Goal: Check status: Check status

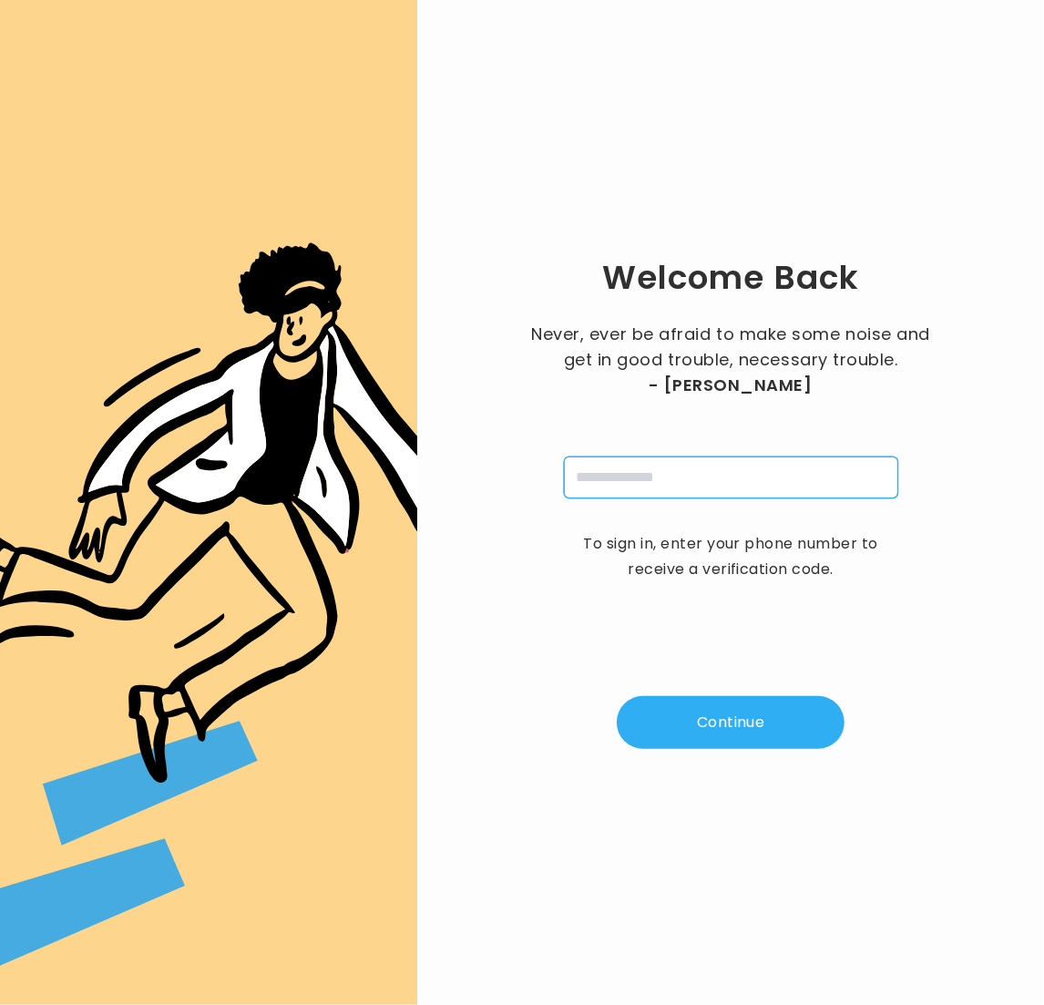
click at [684, 468] on input "tel" at bounding box center [731, 477] width 334 height 42
type input "**********"
click at [724, 728] on button "Continue" at bounding box center [731, 722] width 228 height 53
type input "*"
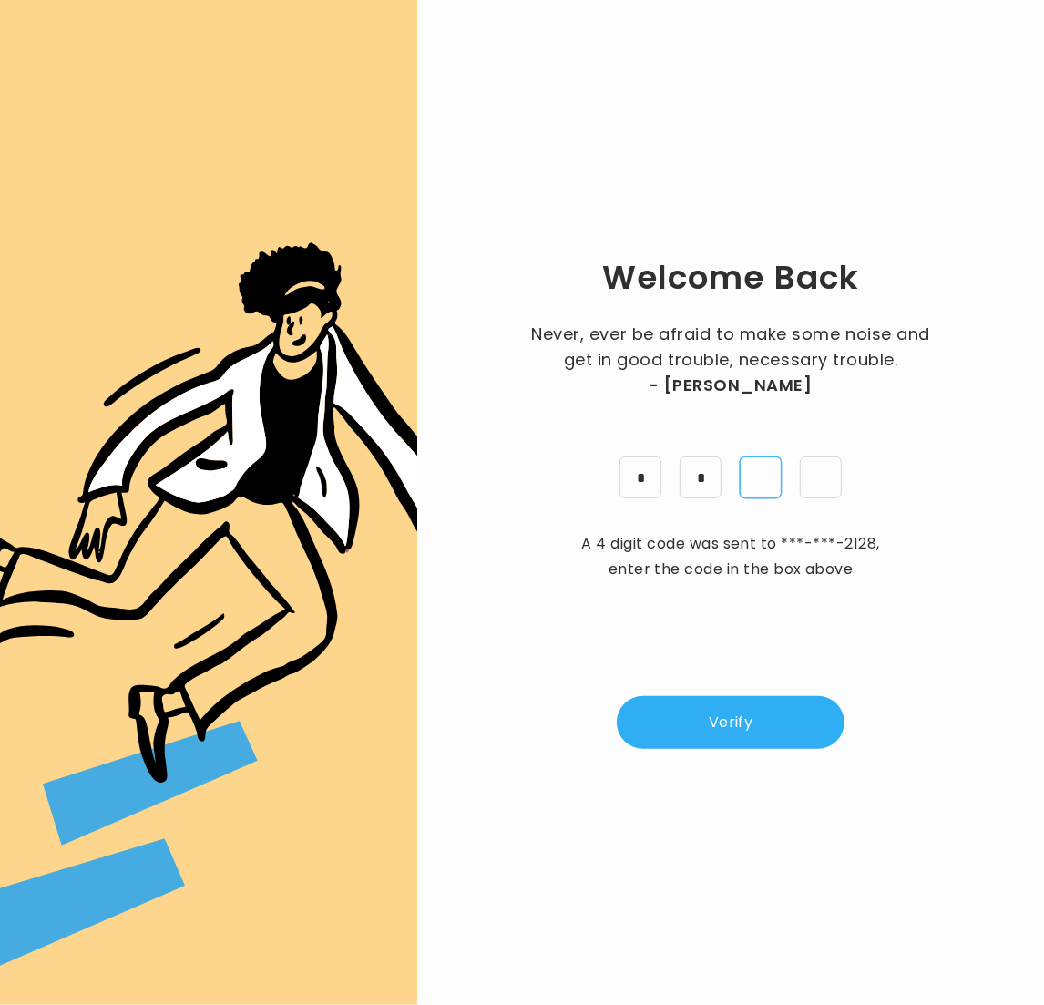
type input "*"
click at [759, 712] on button "Verify" at bounding box center [731, 722] width 228 height 53
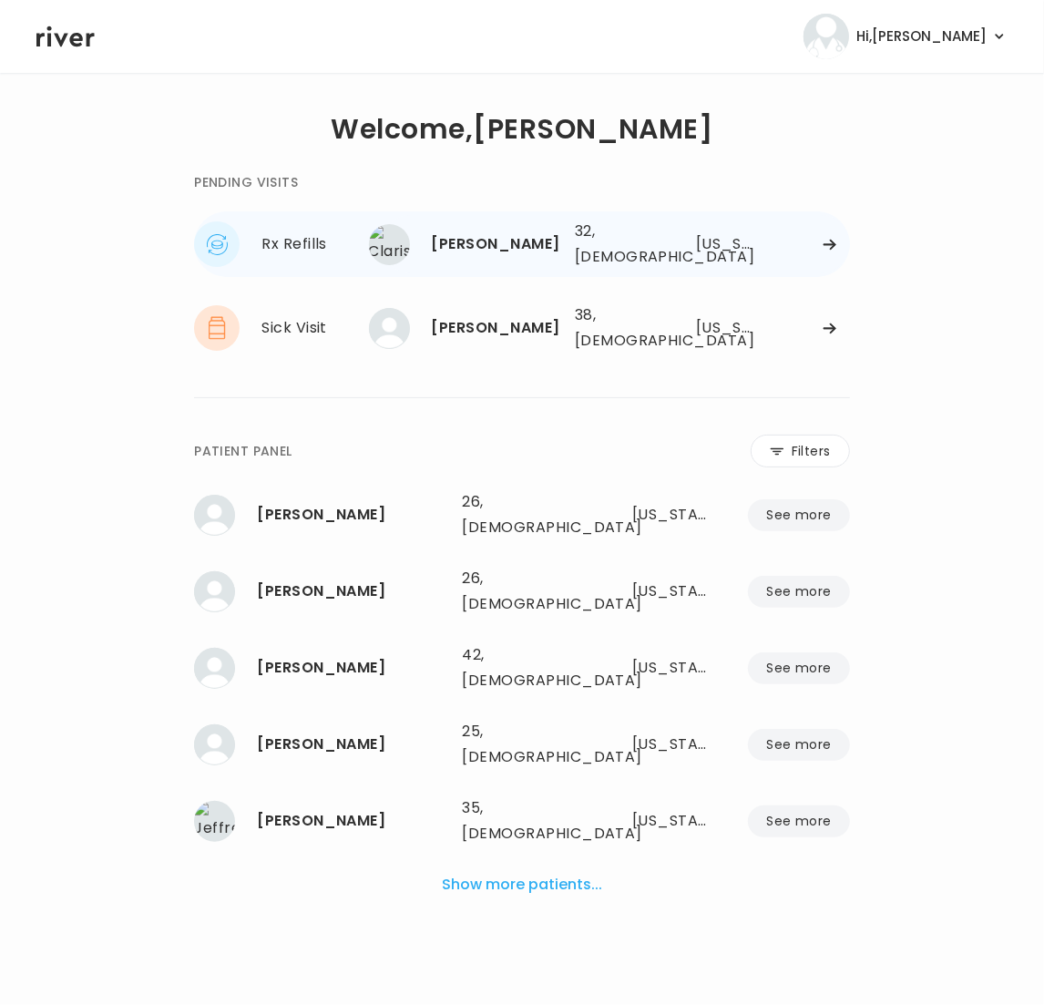
click at [719, 251] on div "[US_STATE]" at bounding box center [724, 244] width 57 height 26
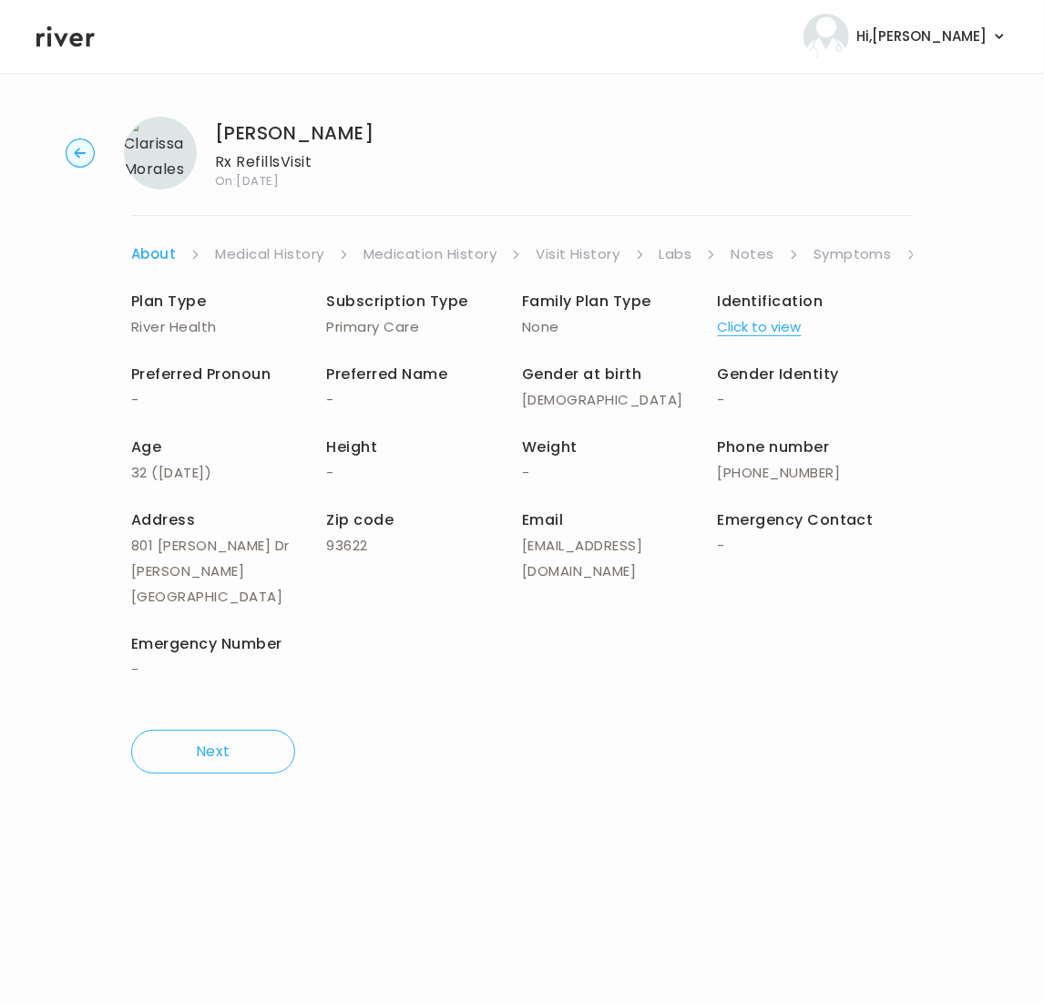
click at [879, 261] on link "Symptoms" at bounding box center [853, 254] width 78 height 26
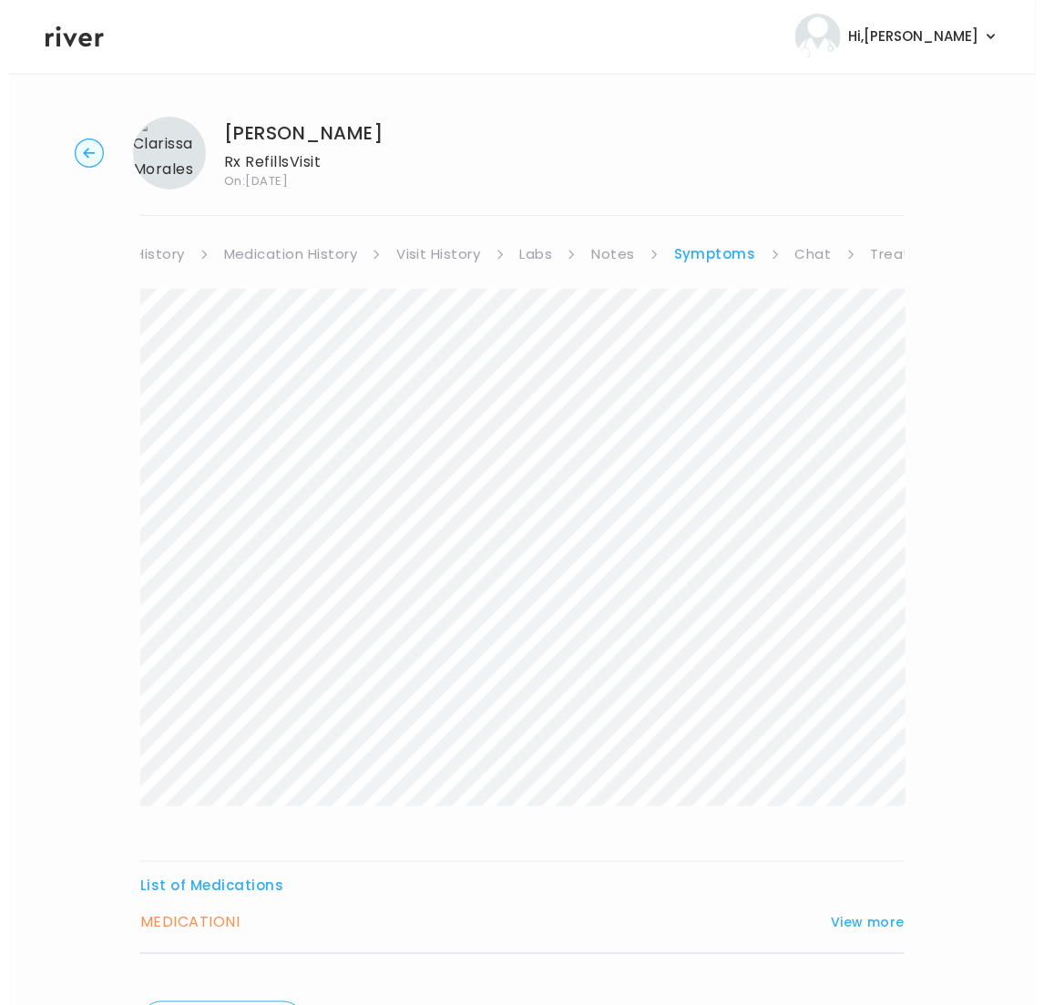
scroll to position [0, 219]
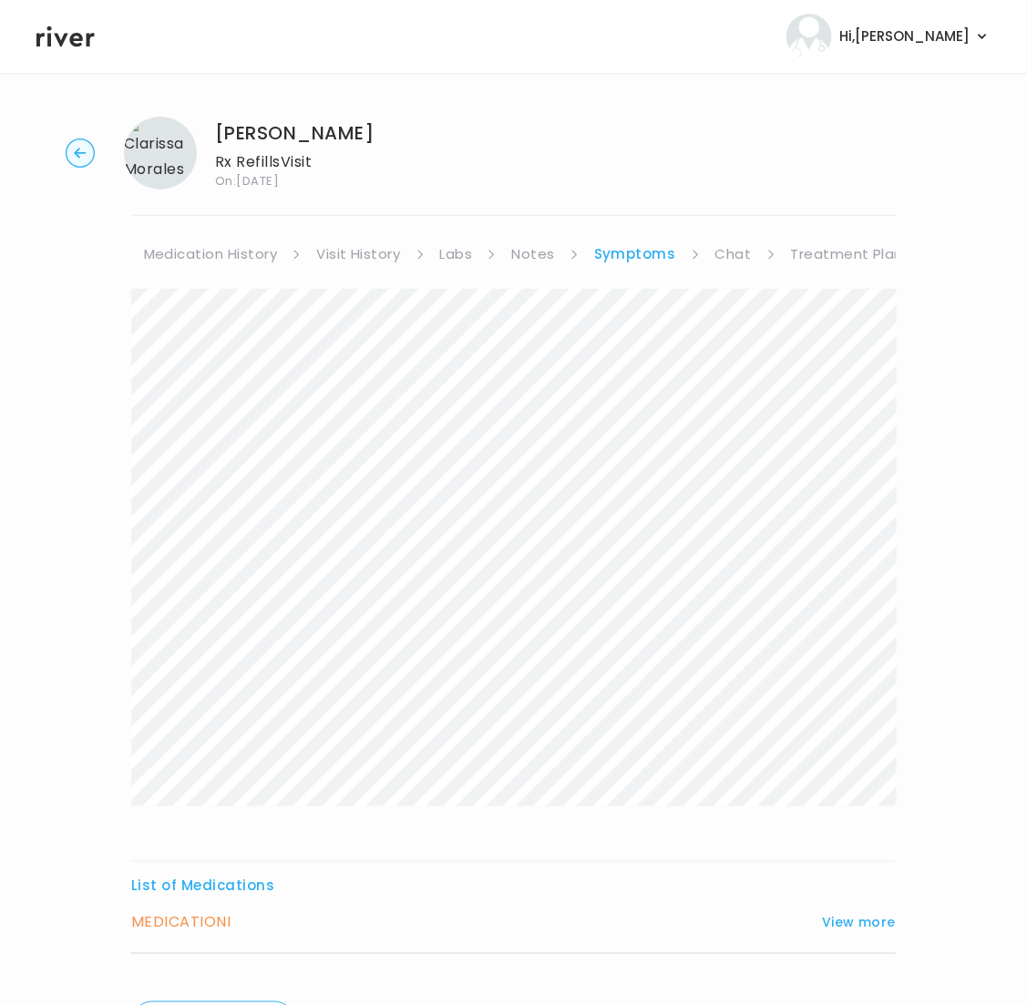
click at [867, 258] on link "Treatment Plan" at bounding box center [847, 254] width 113 height 26
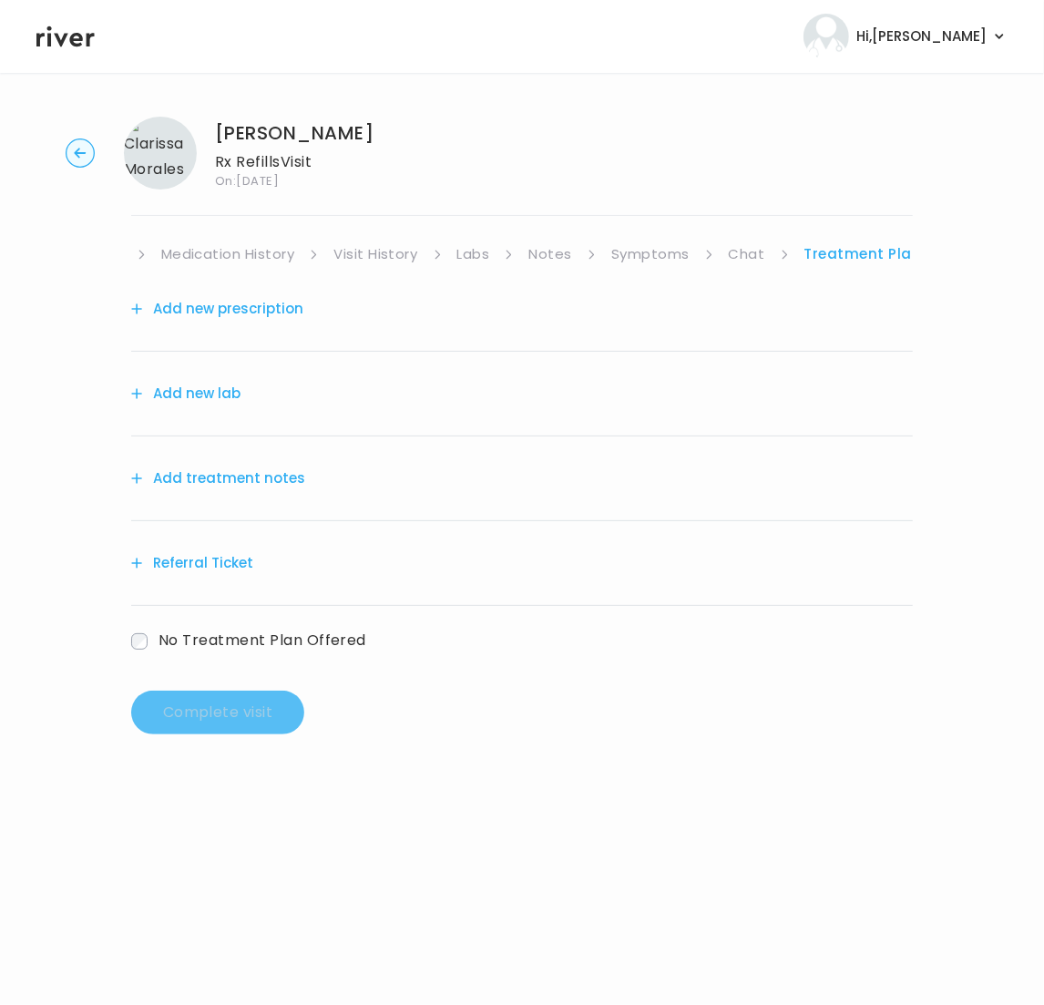
click at [634, 247] on link "Symptoms" at bounding box center [650, 254] width 78 height 26
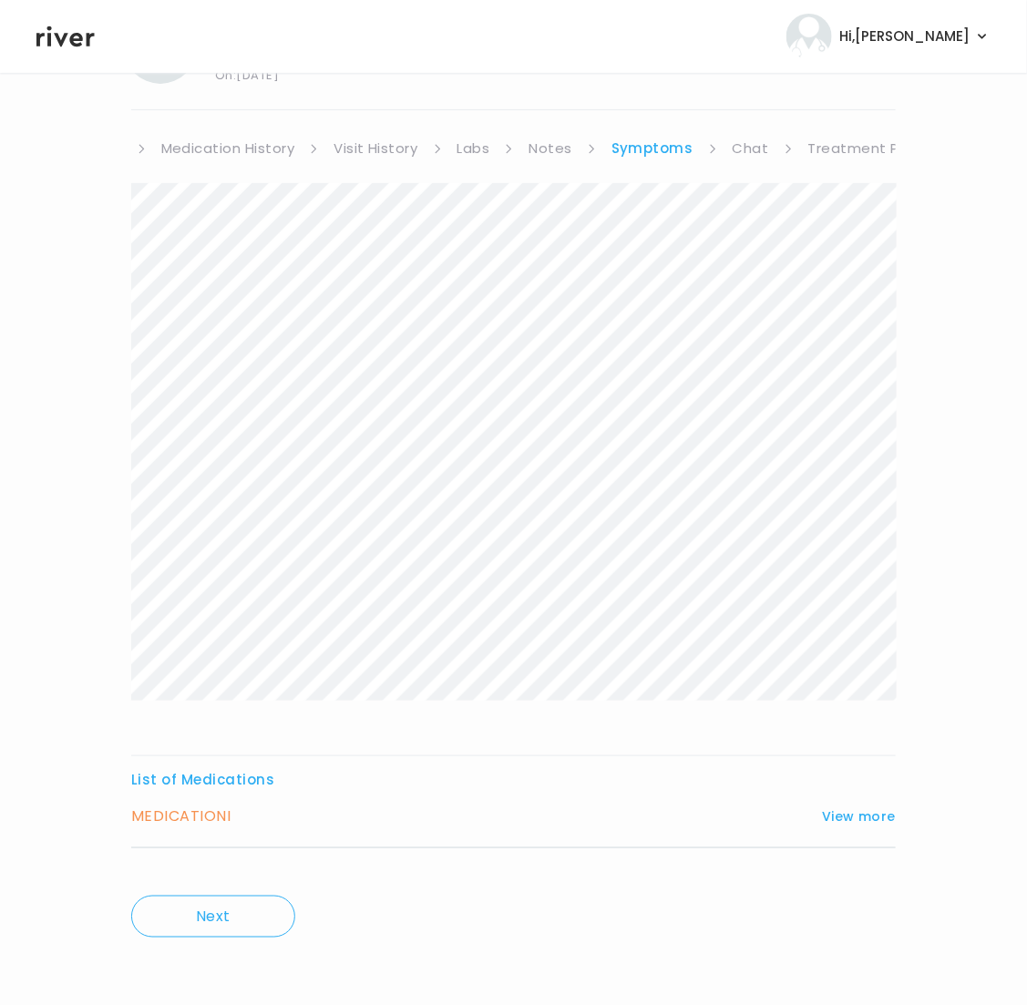
scroll to position [108, 0]
click at [876, 814] on button "View more" at bounding box center [859, 815] width 74 height 22
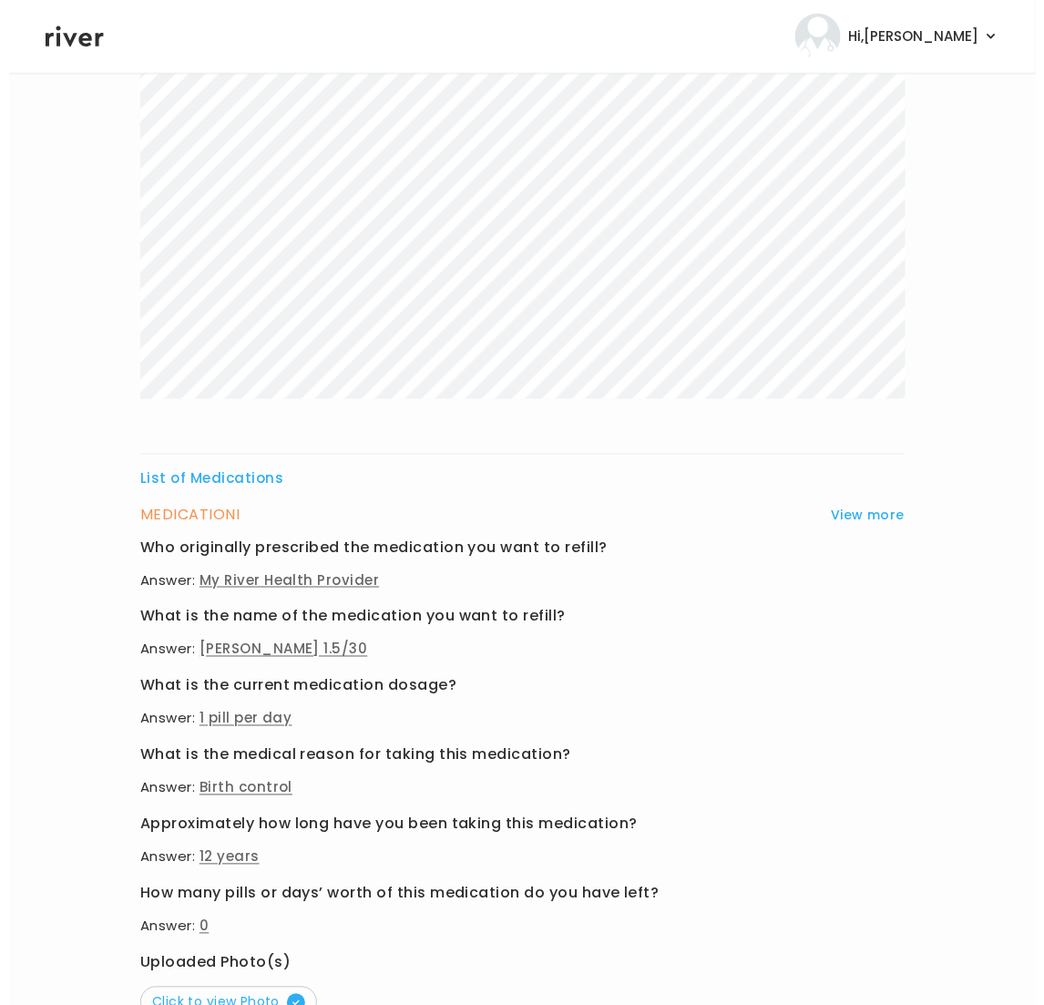
scroll to position [0, 0]
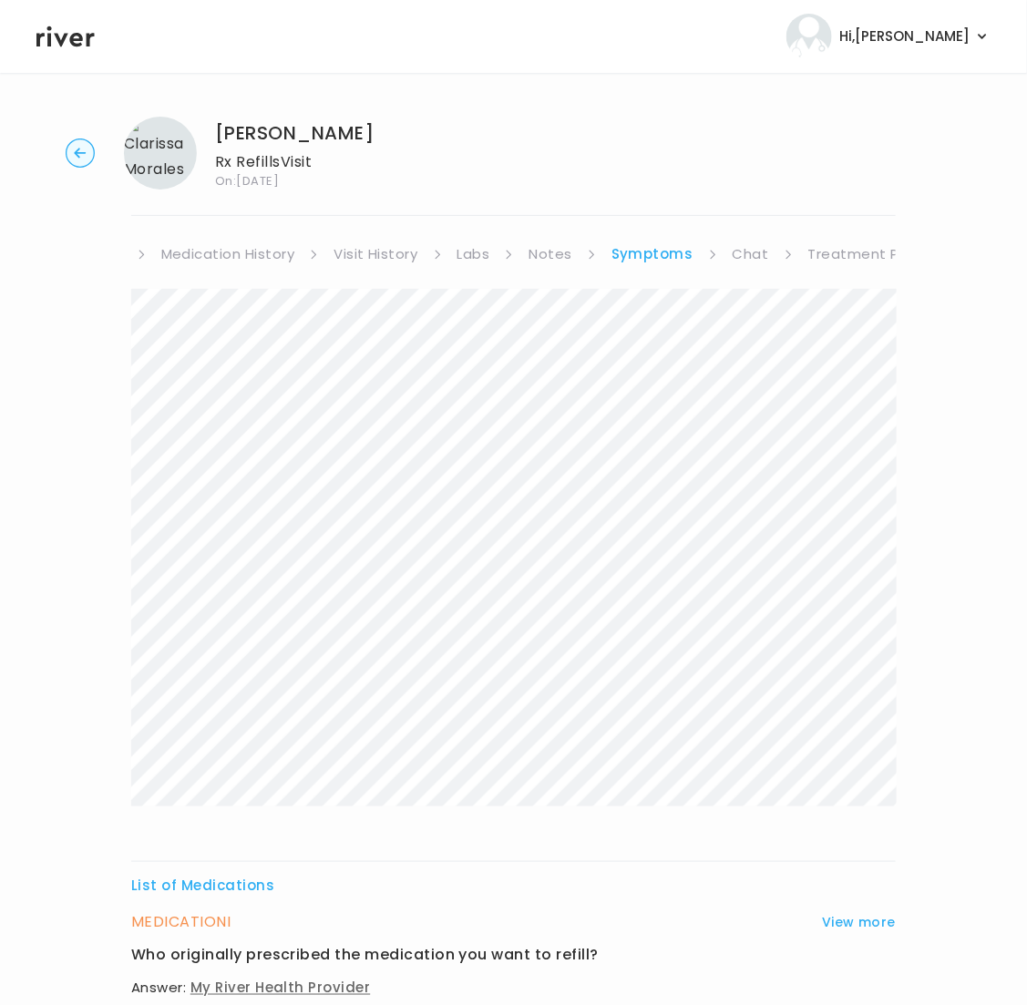
click at [539, 253] on link "Notes" at bounding box center [549, 254] width 43 height 26
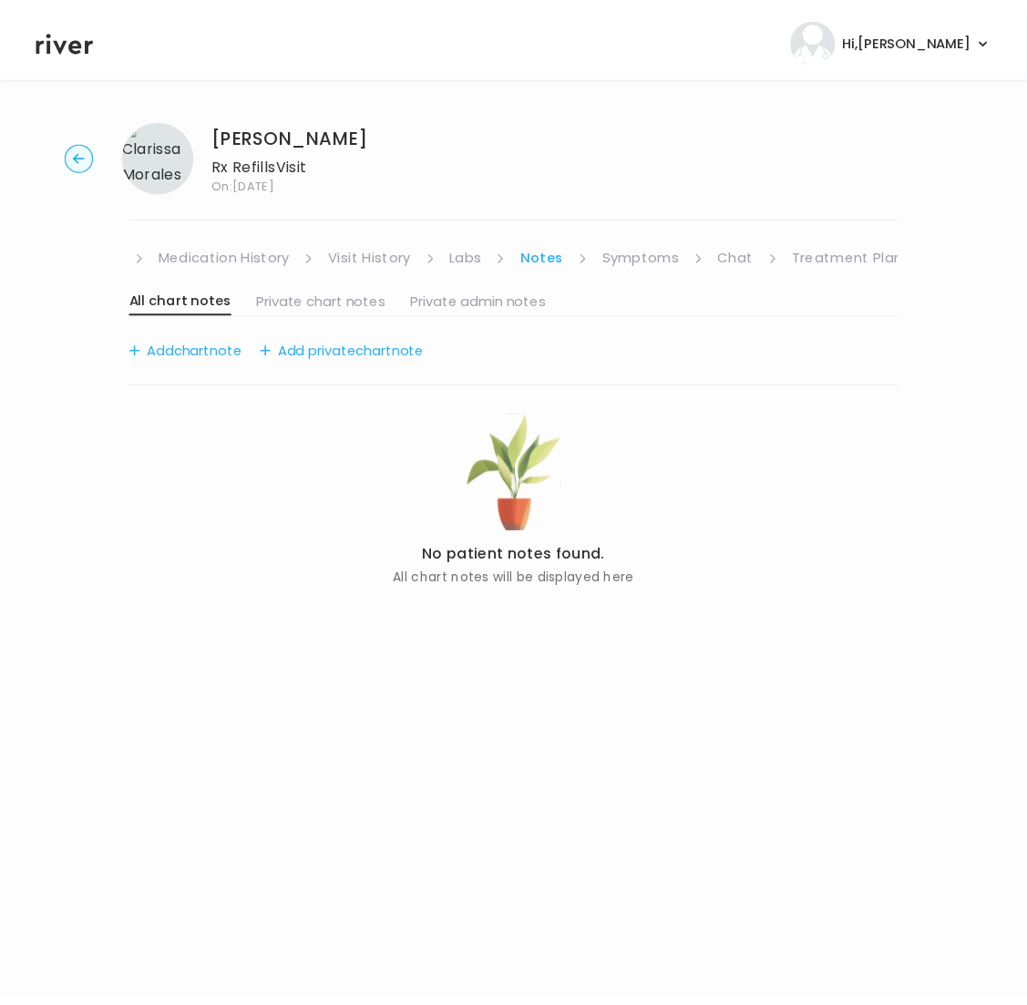
scroll to position [0, 200]
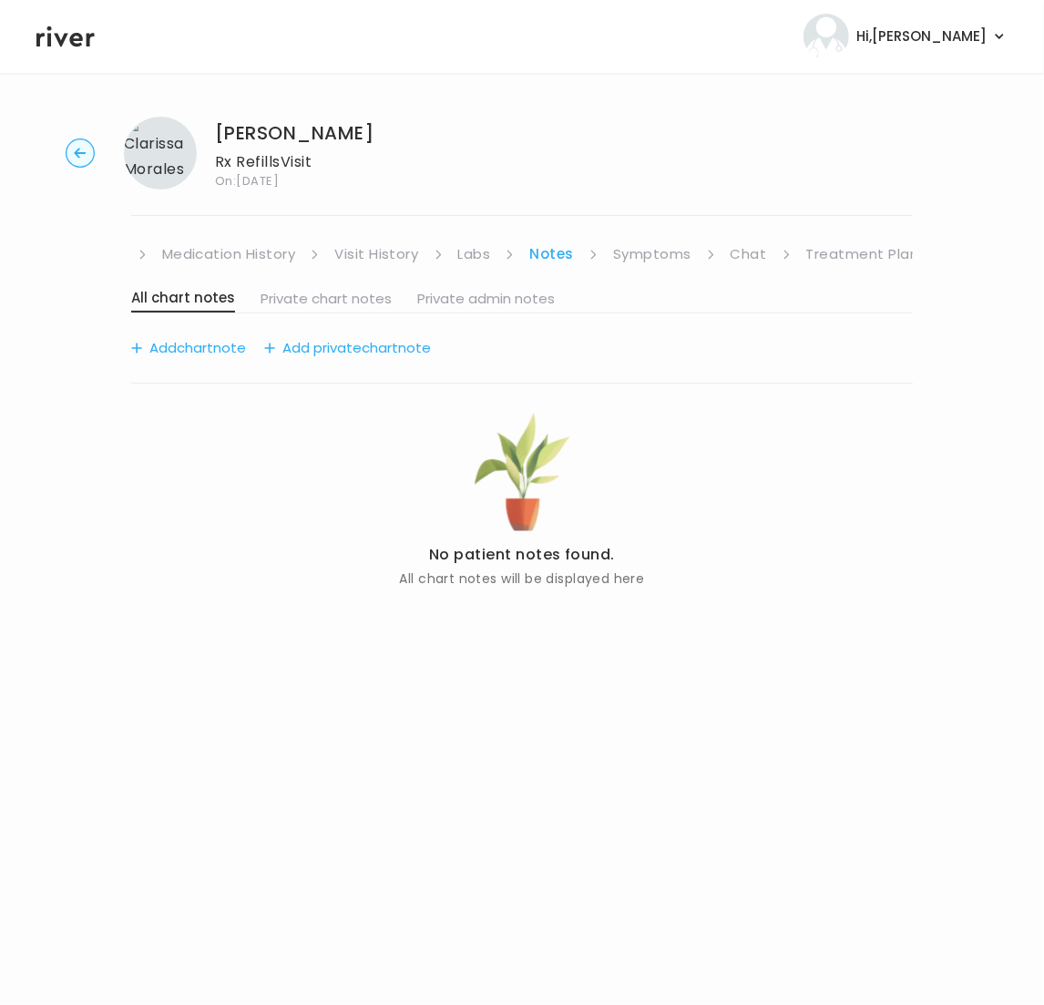
click at [460, 252] on link "Labs" at bounding box center [474, 254] width 33 height 26
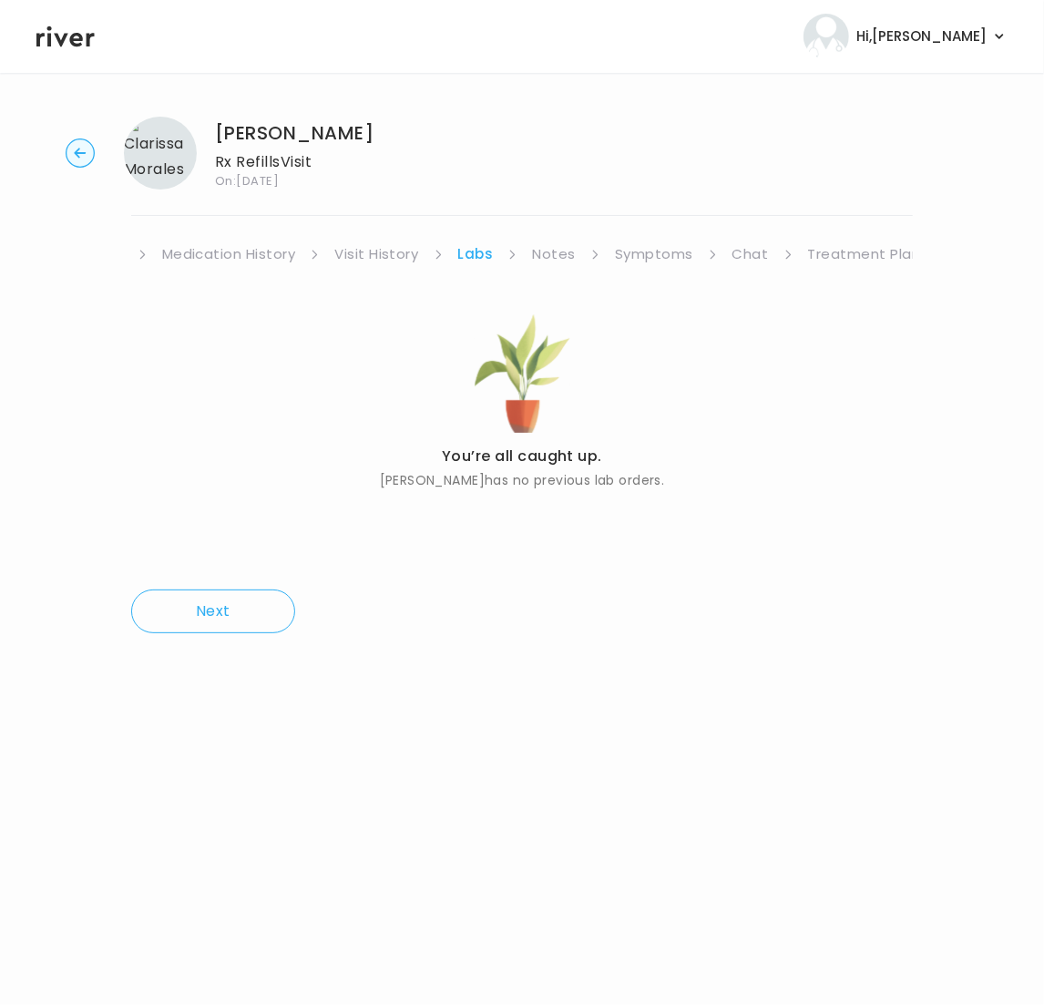
click at [373, 252] on link "Visit History" at bounding box center [376, 254] width 84 height 26
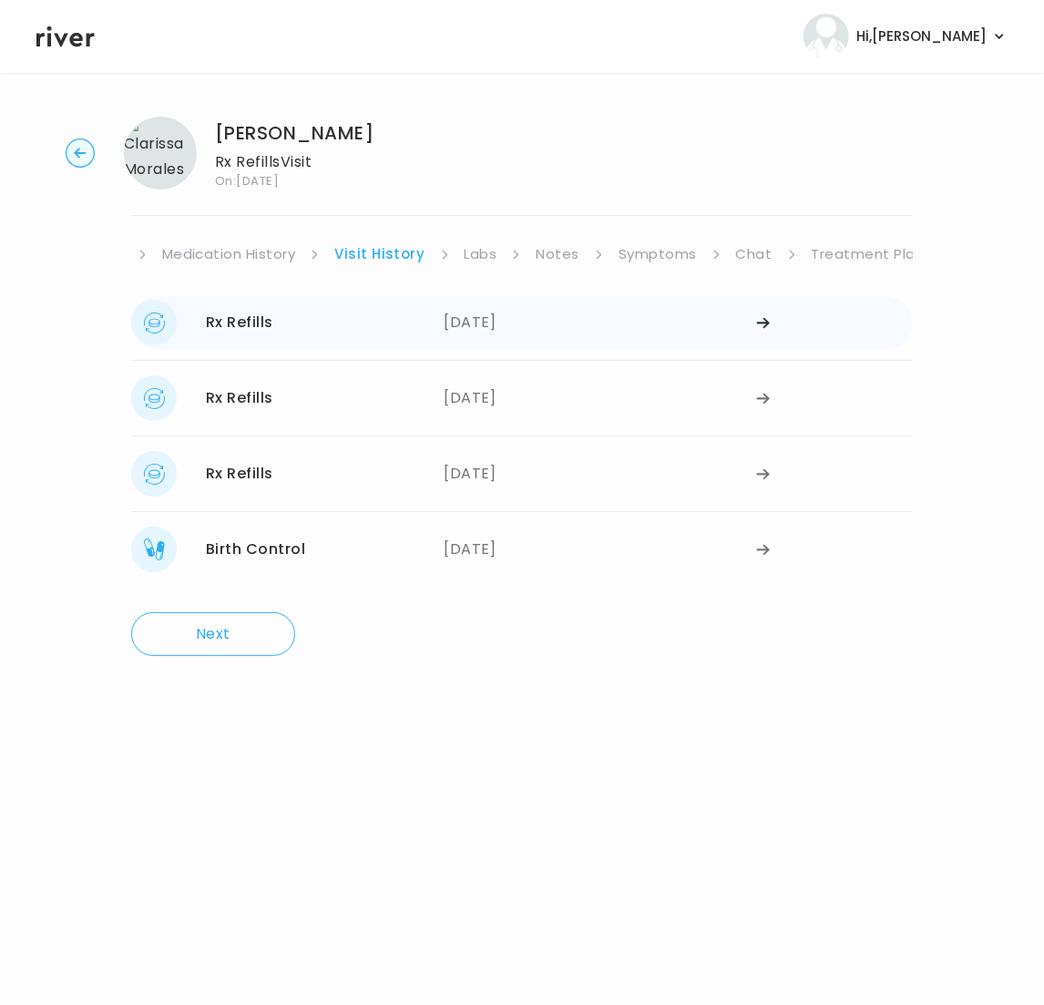
click at [531, 328] on div "[DATE]" at bounding box center [600, 323] width 313 height 46
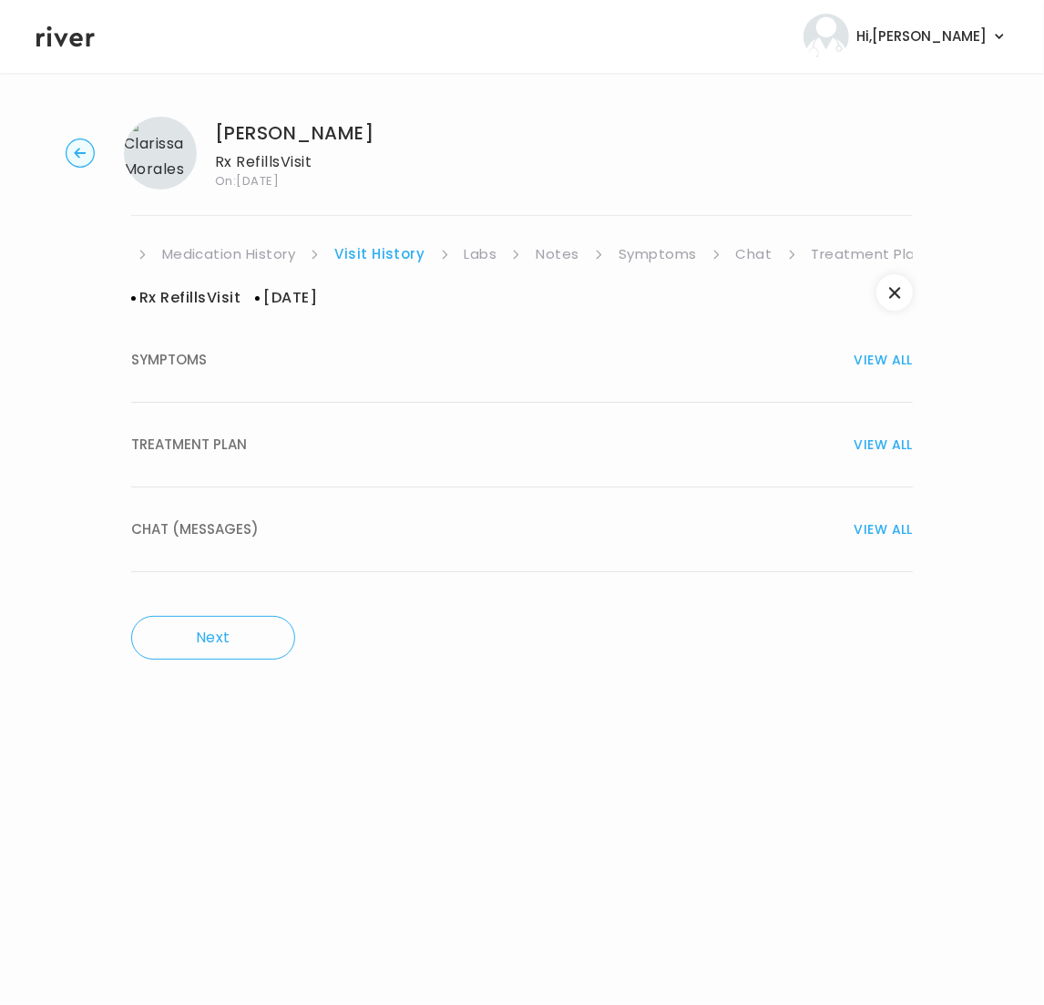
click at [247, 466] on button "TREATMENT PLAN VIEW ALL" at bounding box center [522, 445] width 782 height 85
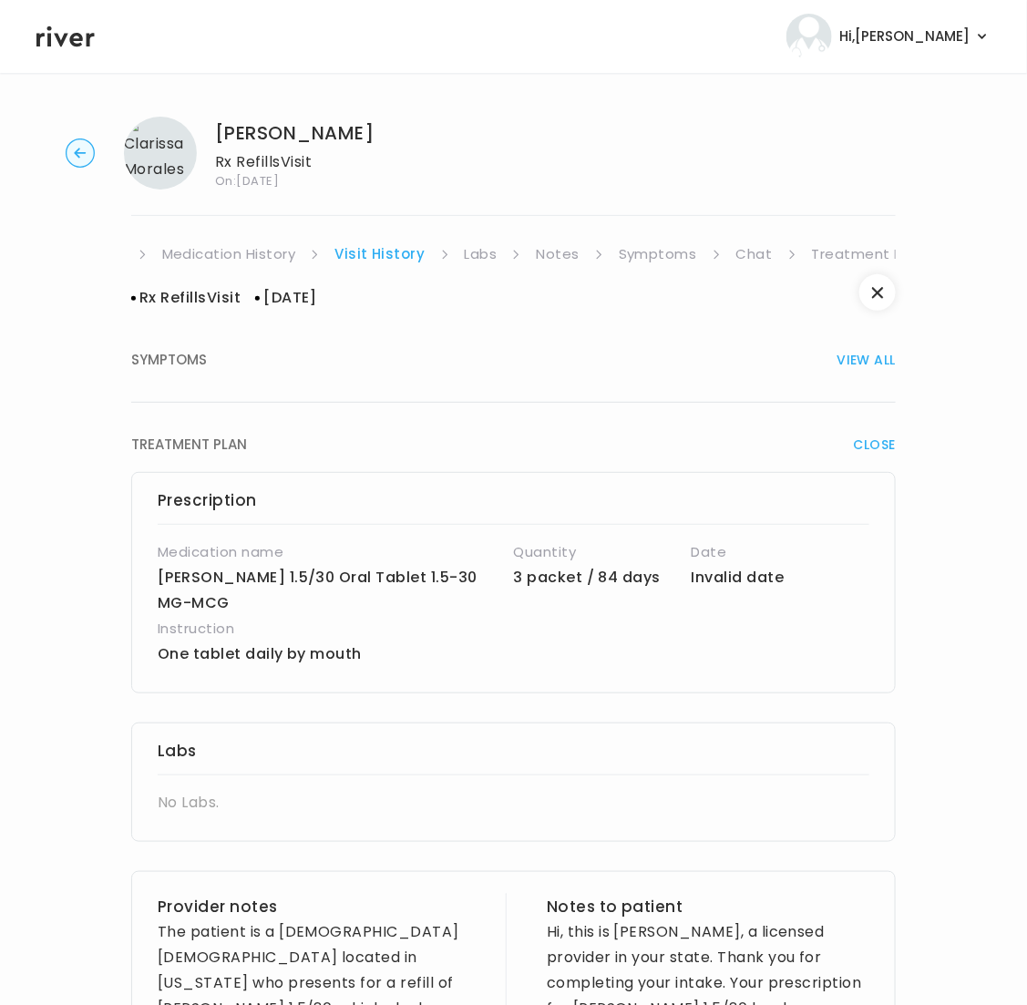
click at [836, 251] on link "Treatment Plan" at bounding box center [868, 254] width 113 height 26
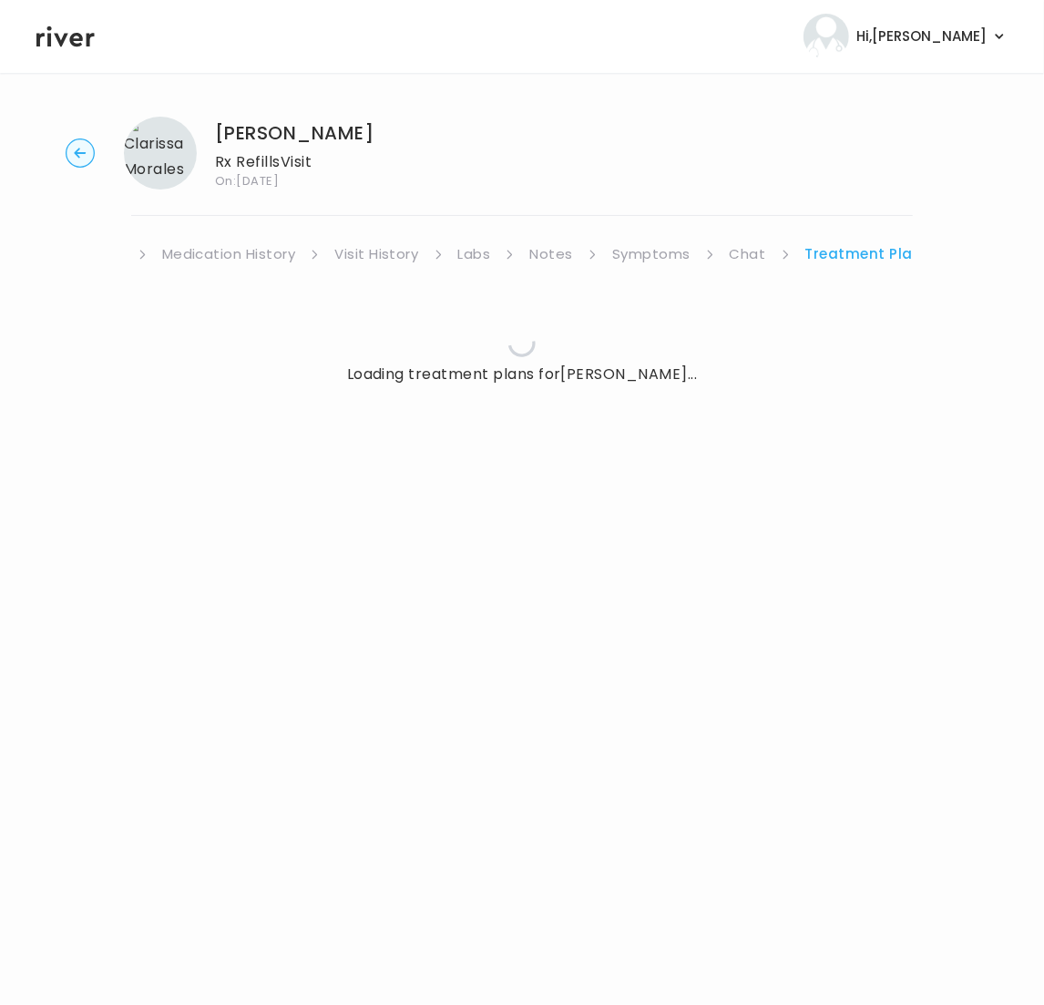
click at [836, 251] on link "Treatment Plan" at bounding box center [864, 254] width 118 height 26
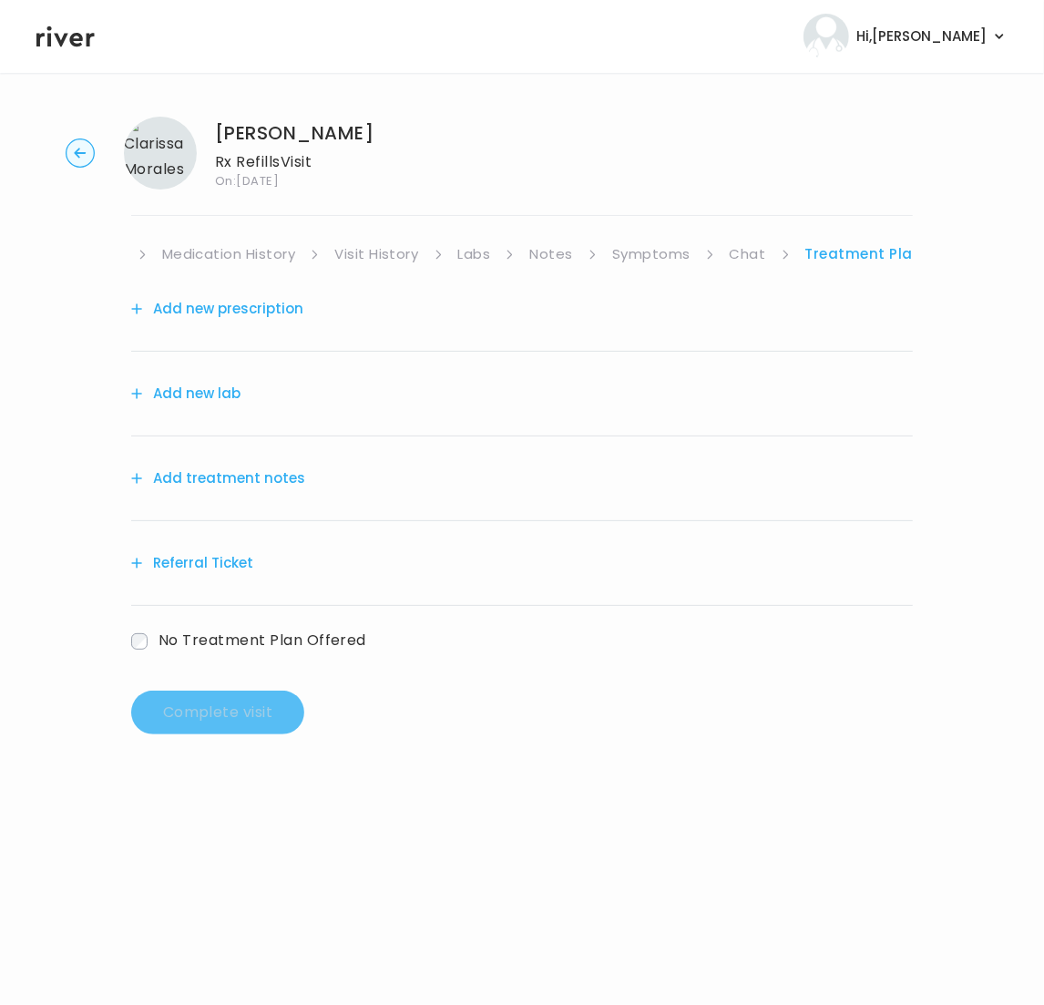
click at [187, 484] on button "Add treatment notes" at bounding box center [218, 479] width 174 height 26
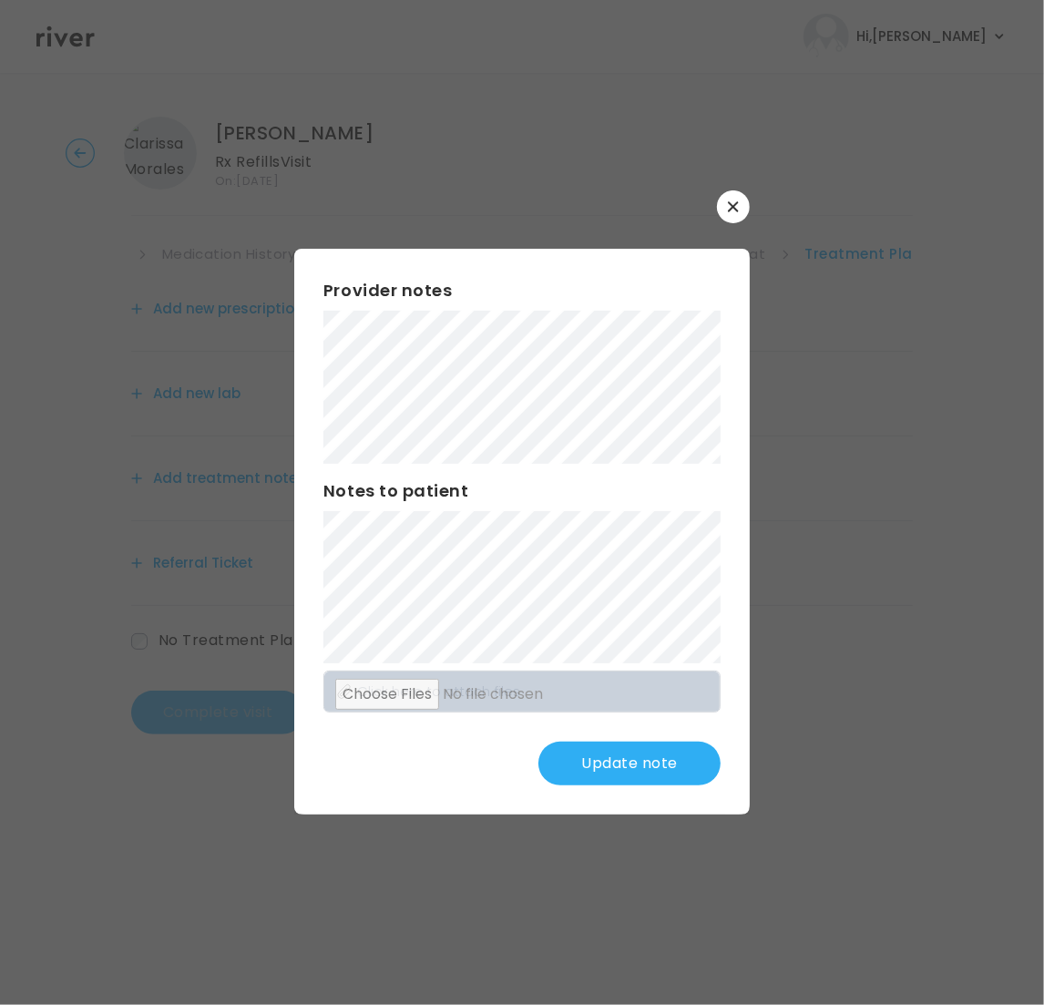
click at [619, 762] on button "Update note" at bounding box center [629, 764] width 182 height 44
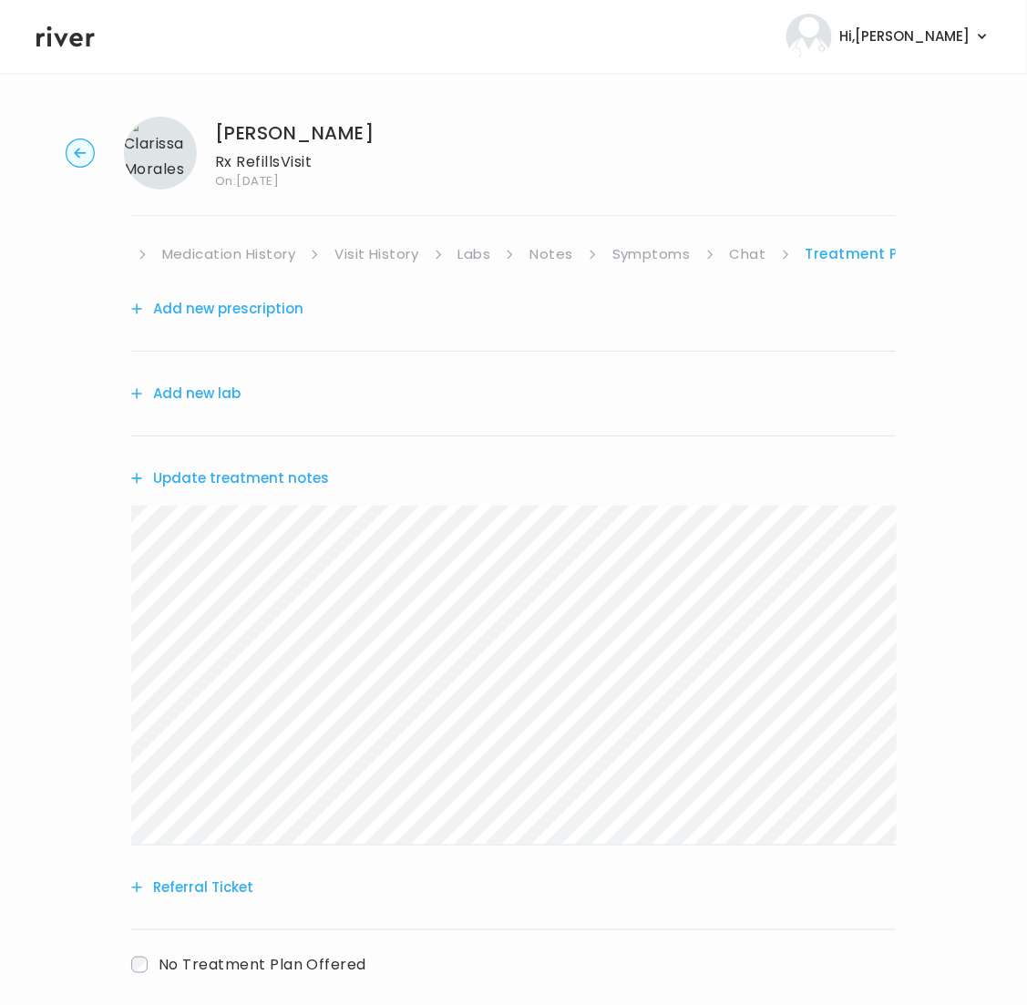
click at [216, 398] on button "Add new lab" at bounding box center [185, 394] width 109 height 26
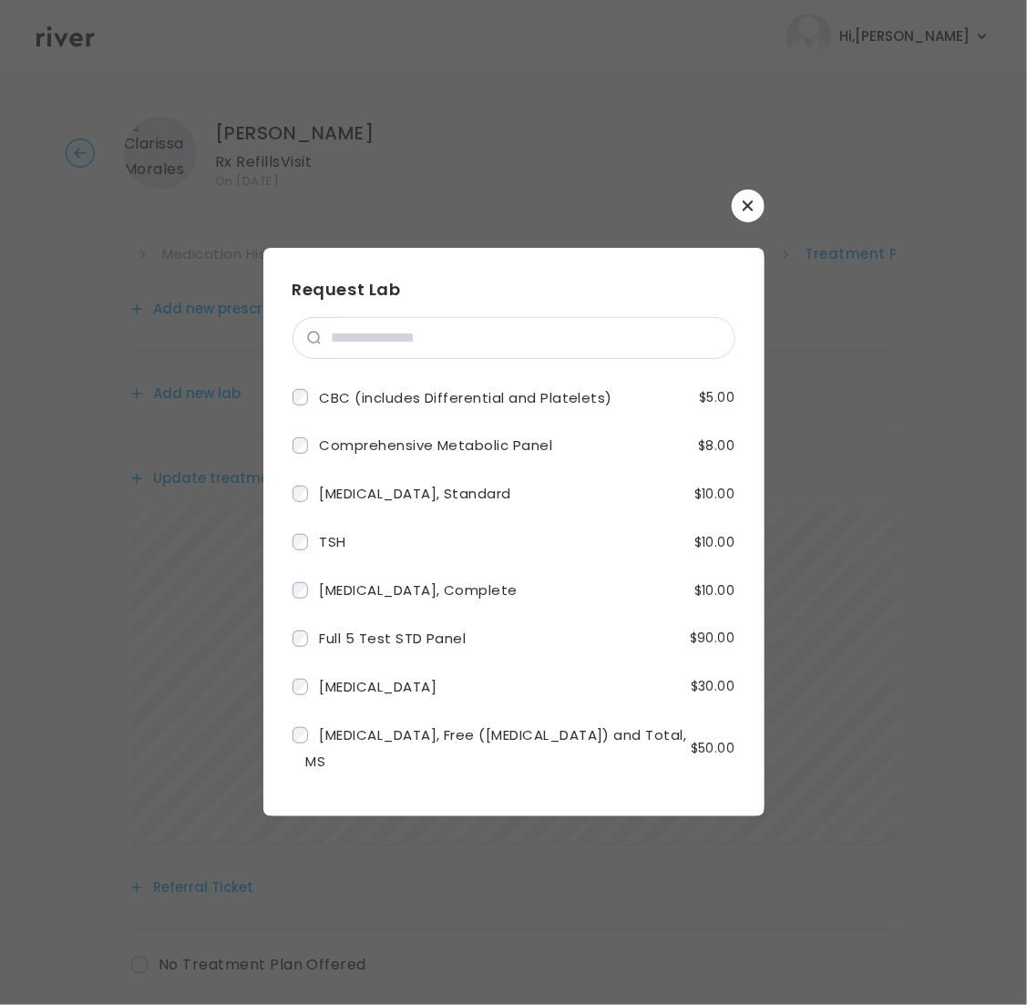
click at [754, 200] on button "button" at bounding box center [748, 206] width 33 height 33
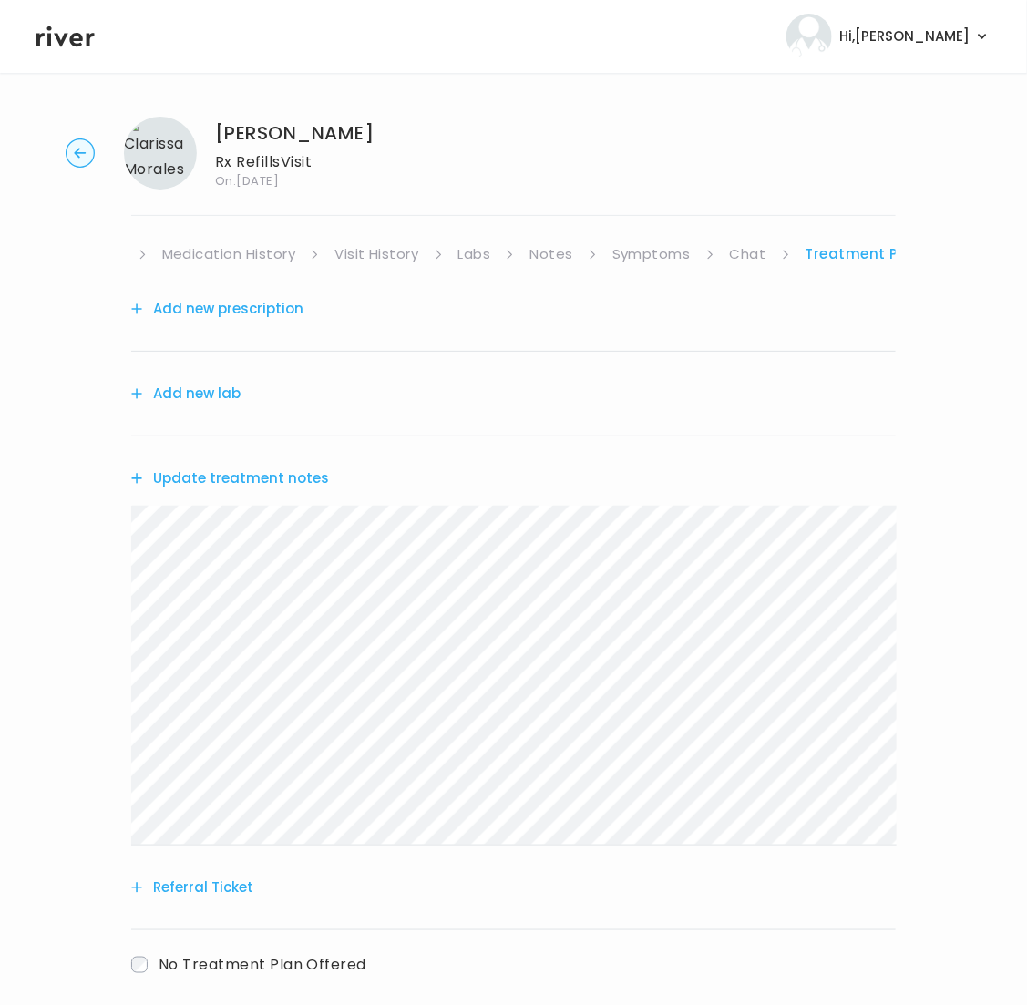
click at [201, 304] on button "Add new prescription" at bounding box center [217, 309] width 172 height 26
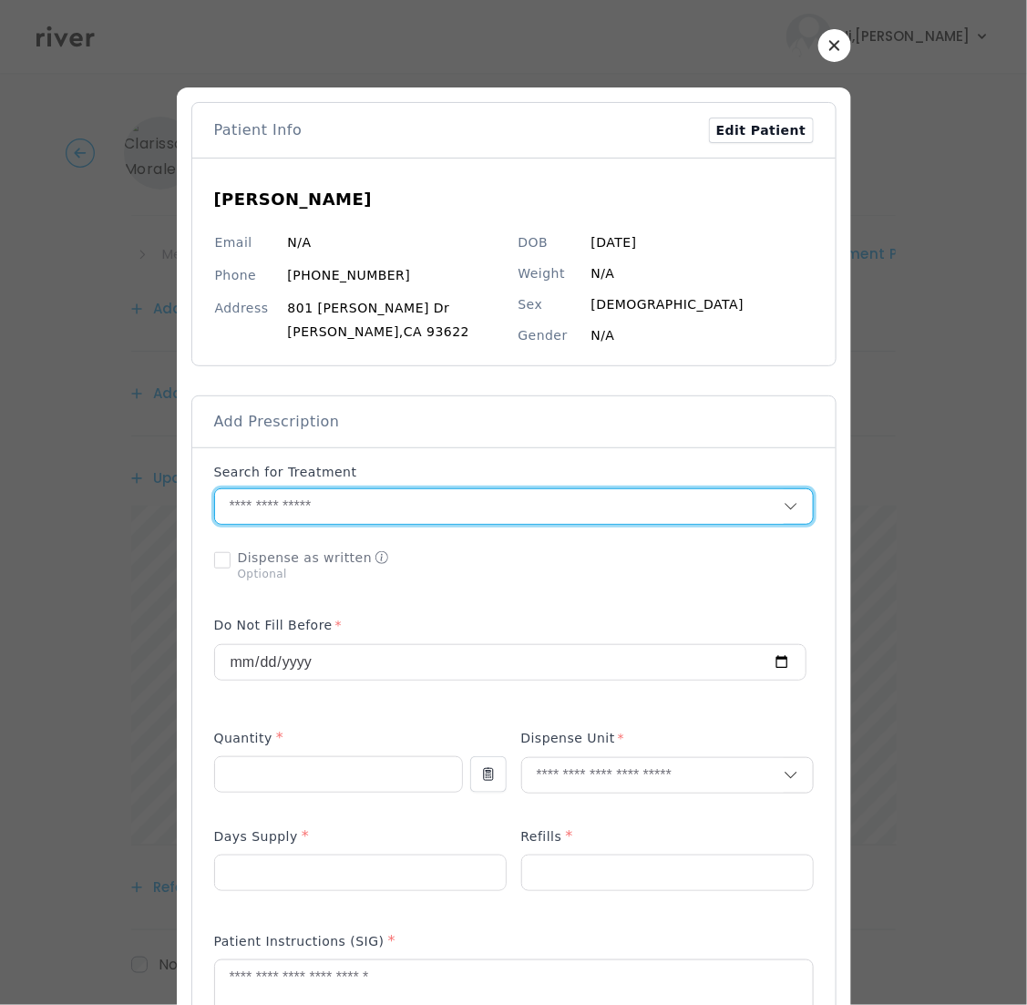
click at [462, 517] on input "text" at bounding box center [499, 506] width 569 height 35
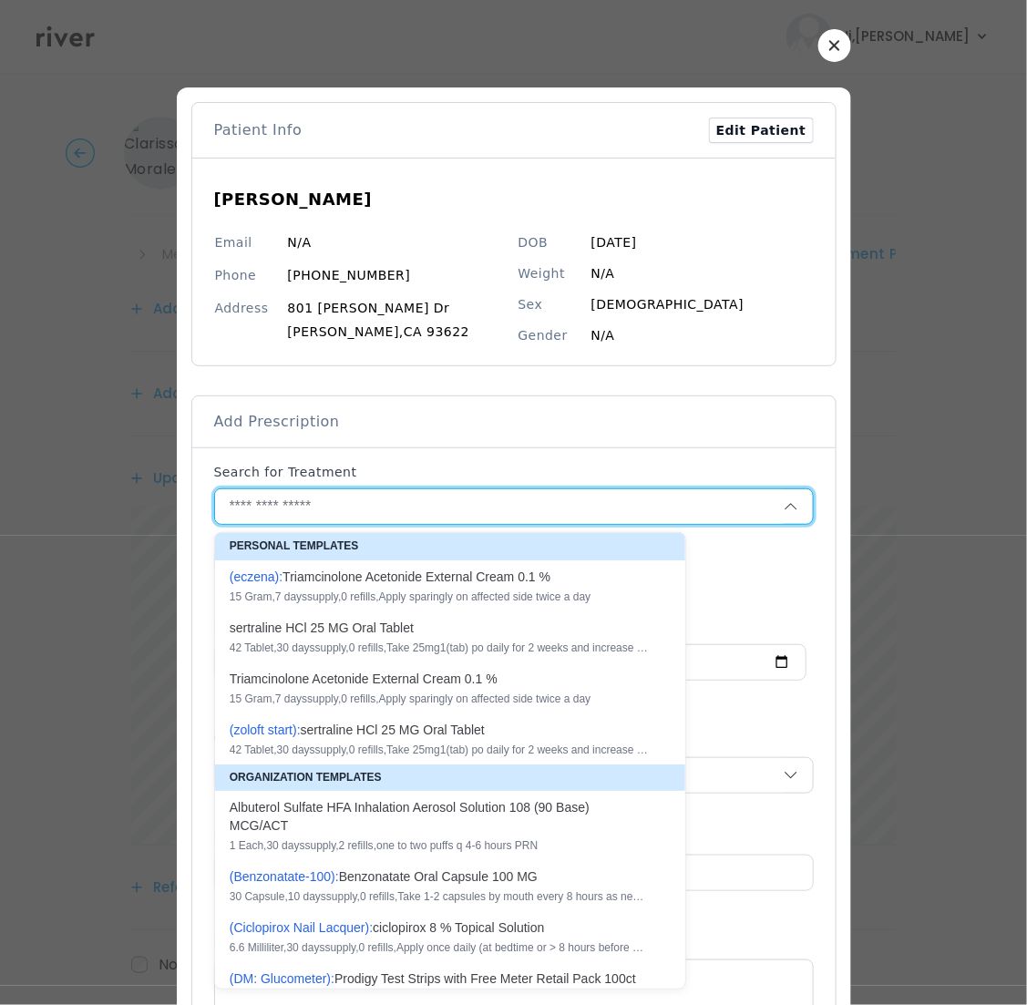
paste input "**********"
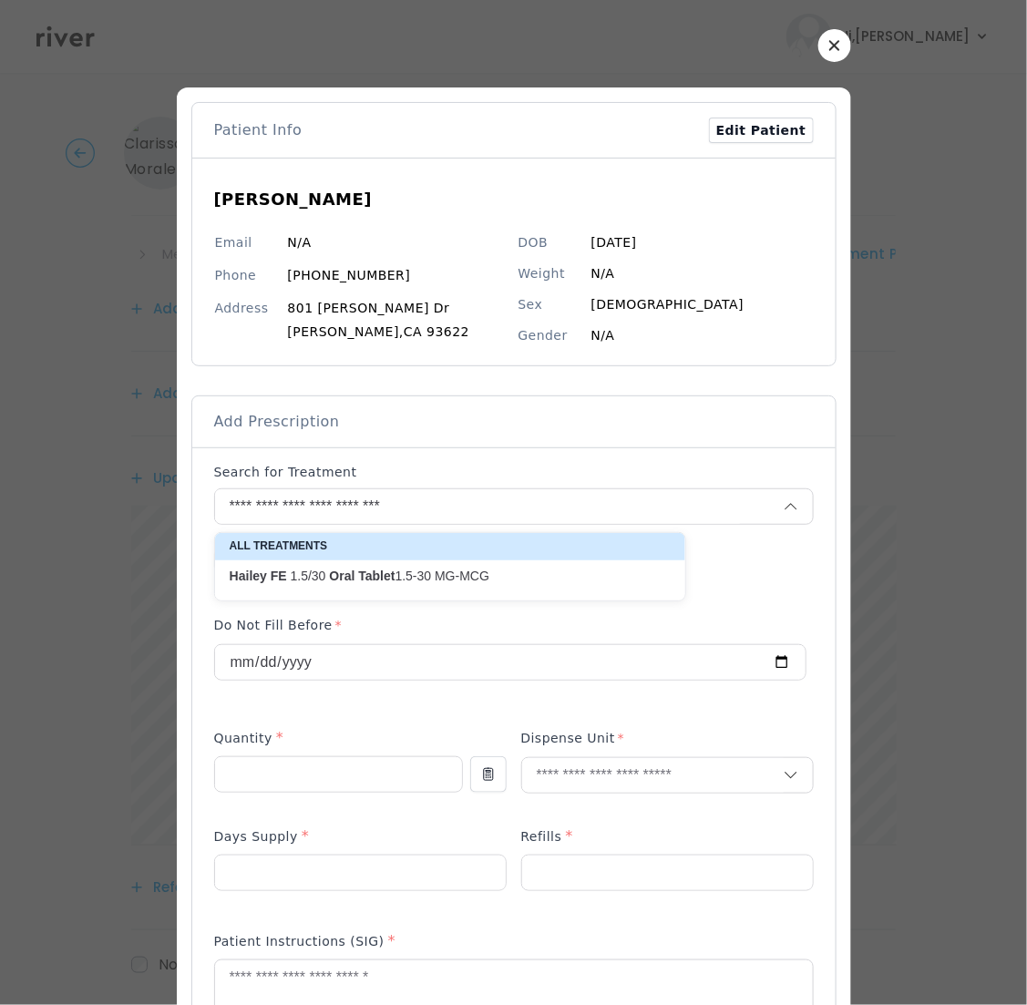
click at [494, 567] on p "[PERSON_NAME] 1.5/30 Oral Tablet 1.5-30 MG-MCG" at bounding box center [439, 576] width 441 height 25
type input "**********"
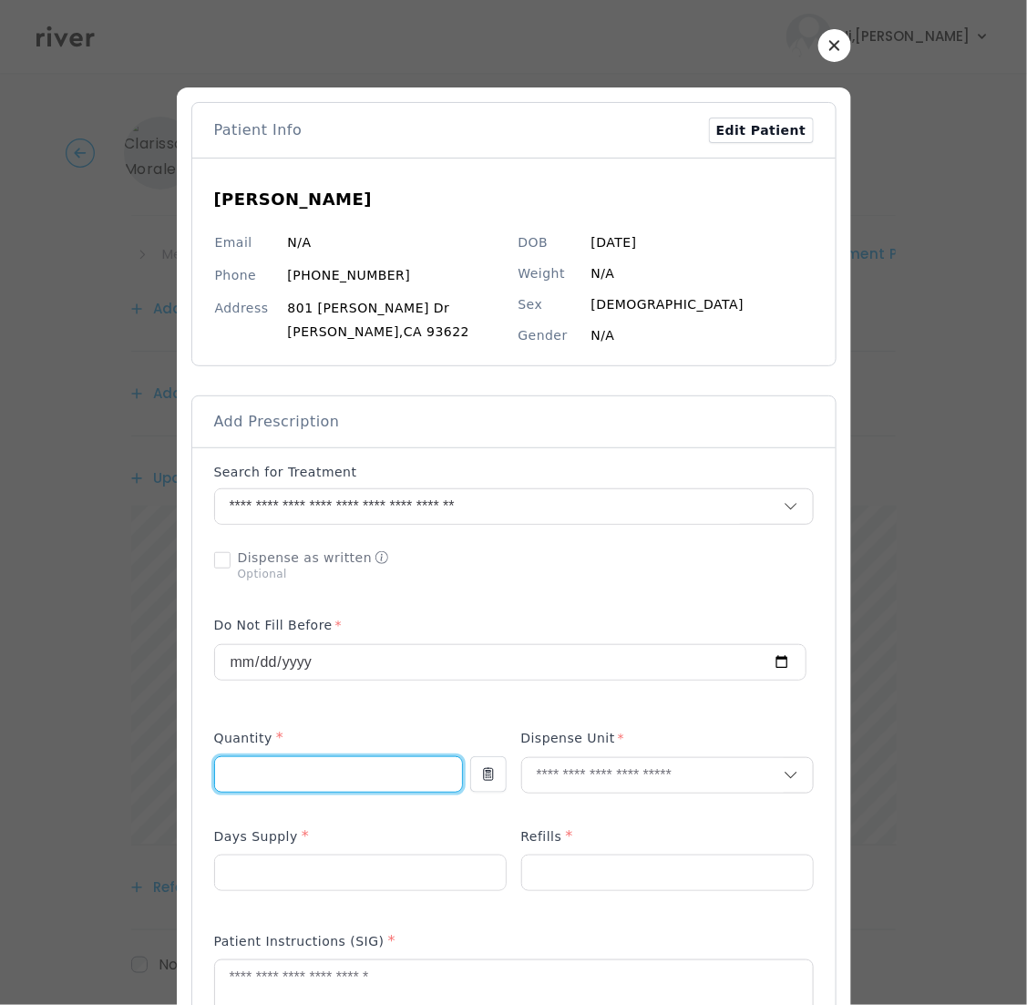
click at [292, 781] on input "number" at bounding box center [338, 774] width 247 height 35
type input "*"
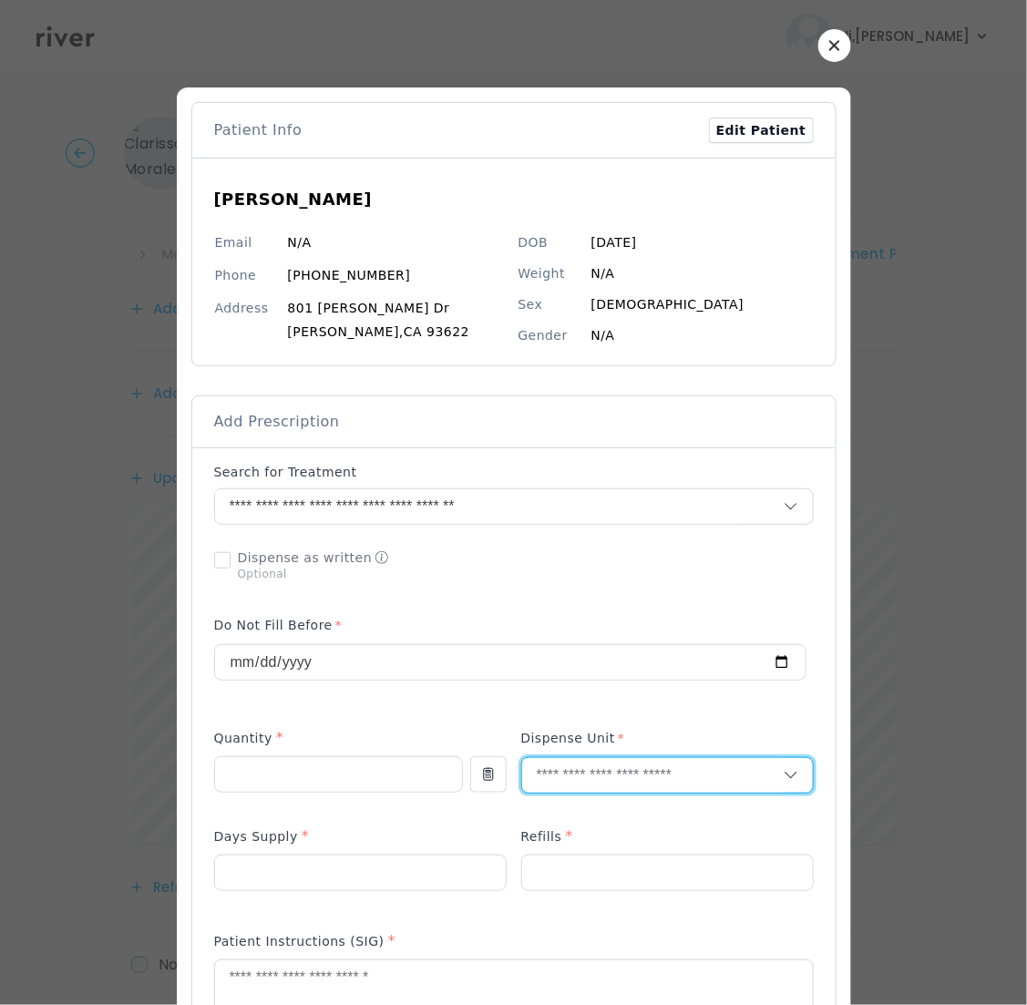
click at [547, 774] on input "text" at bounding box center [652, 775] width 261 height 35
type input "**"
click at [589, 825] on p "Packet" at bounding box center [667, 817] width 240 height 26
click at [326, 866] on input "number" at bounding box center [360, 873] width 291 height 35
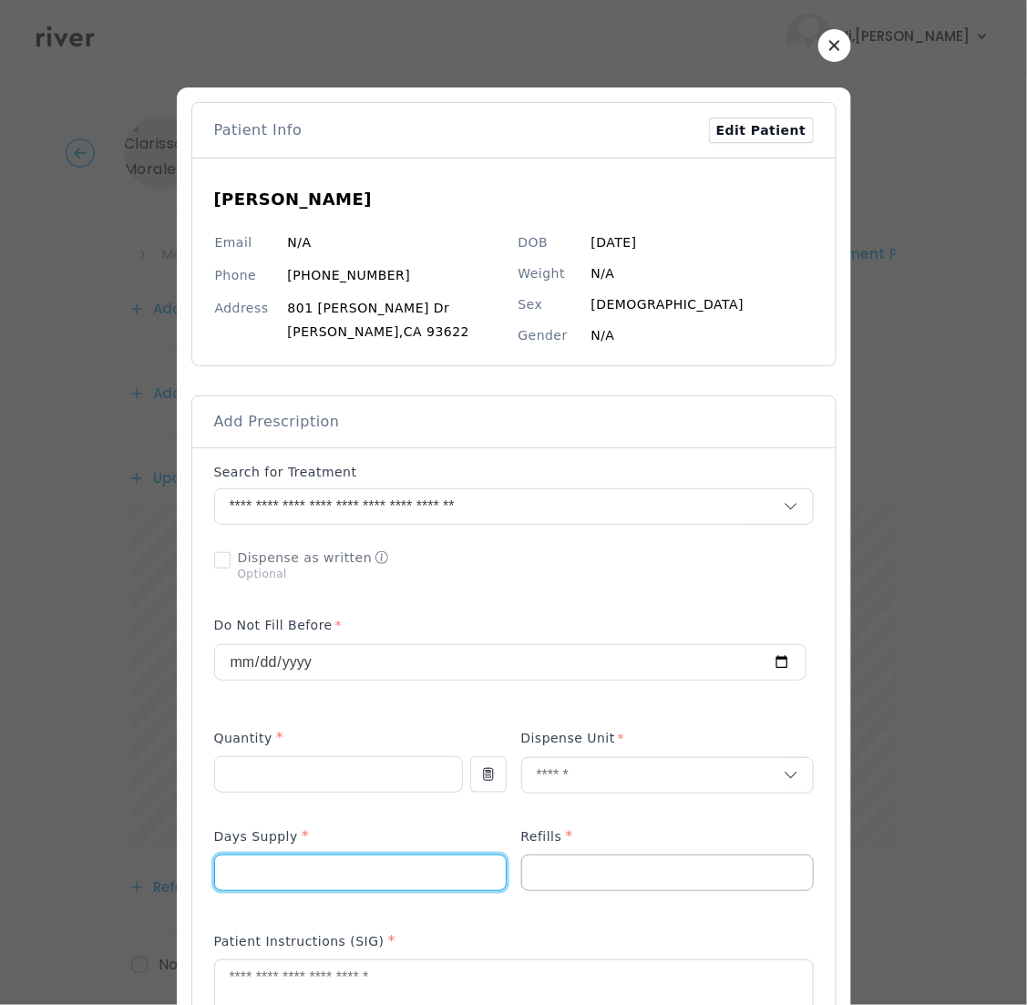
type input "**"
click at [603, 867] on input "number" at bounding box center [667, 873] width 291 height 35
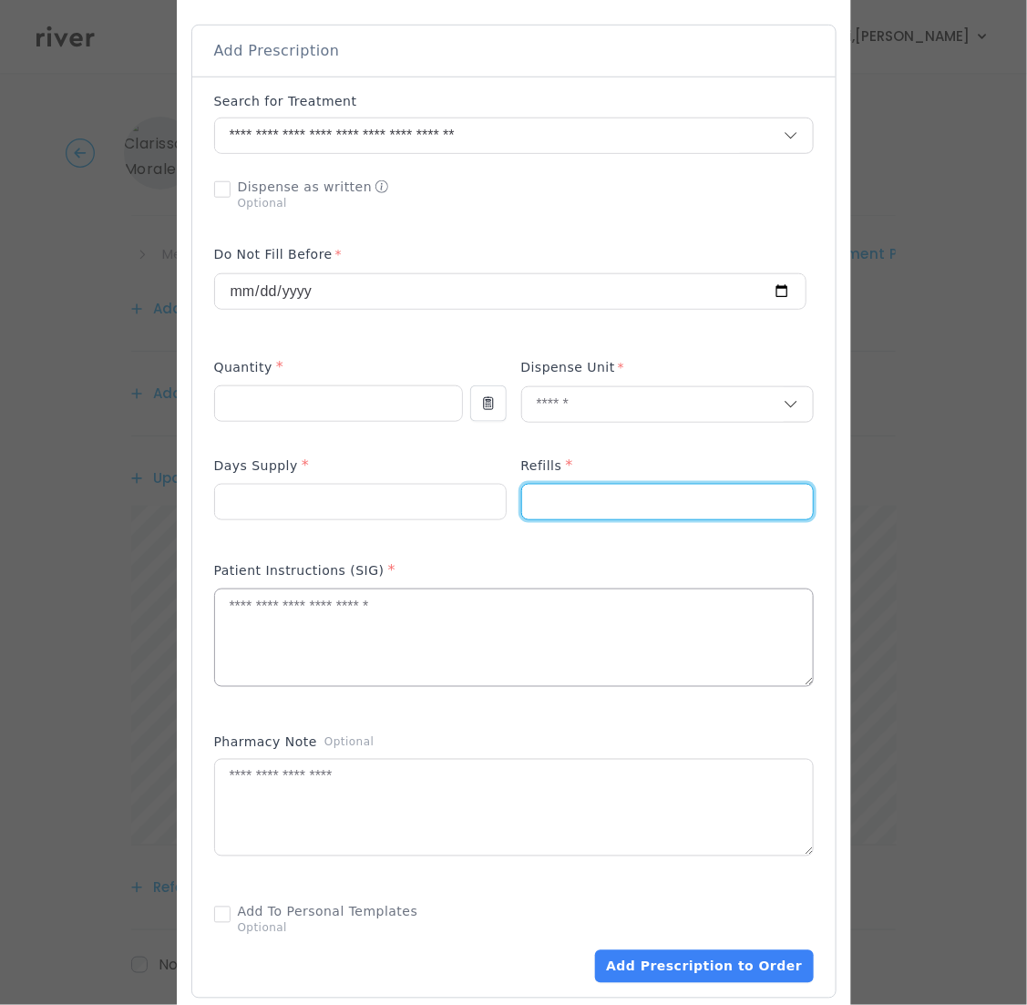
scroll to position [374, 0]
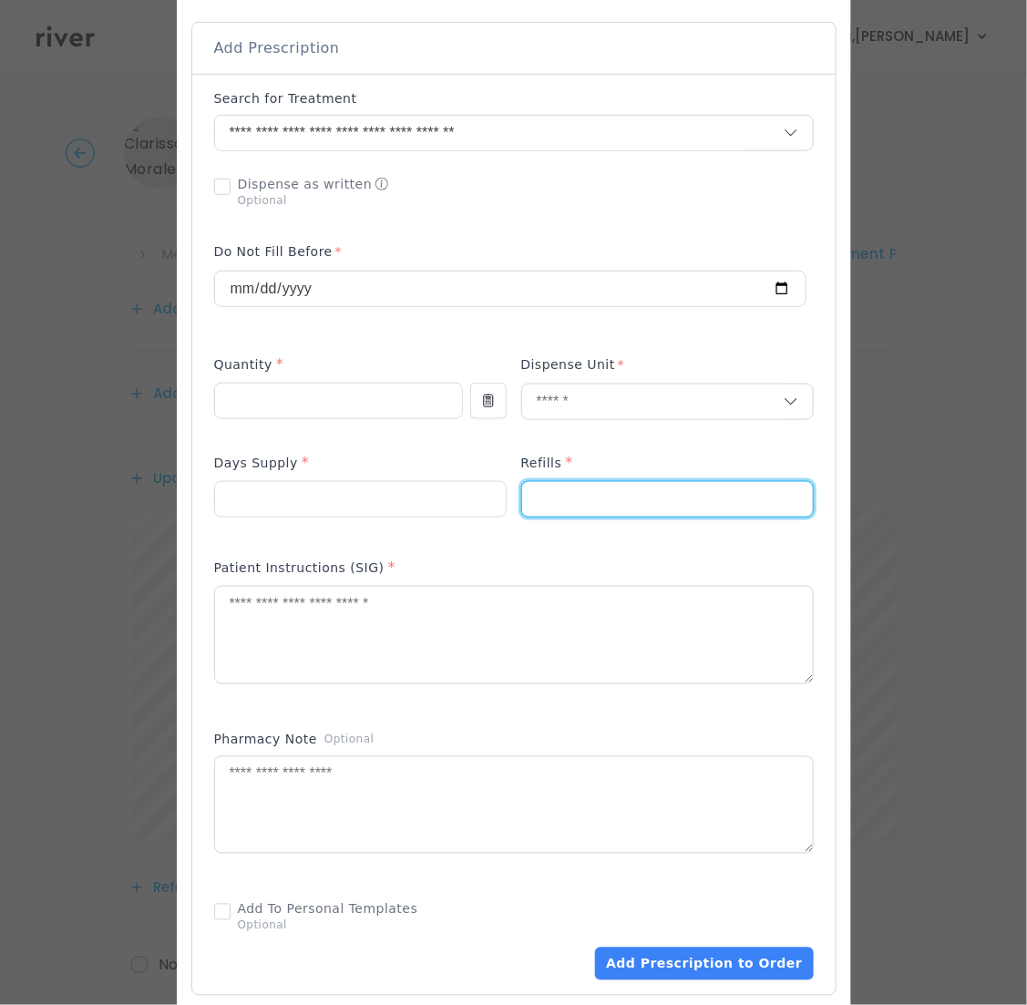
type input "*"
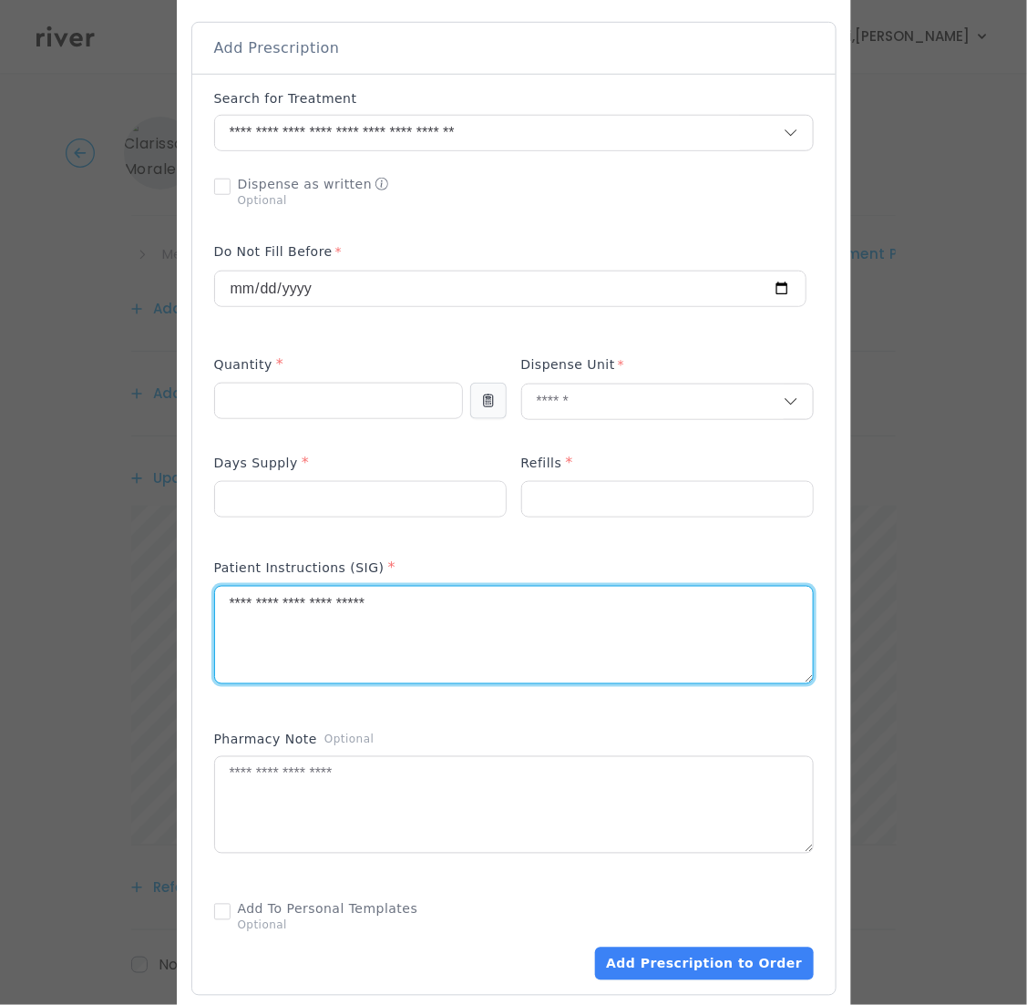
scroll to position [378, 0]
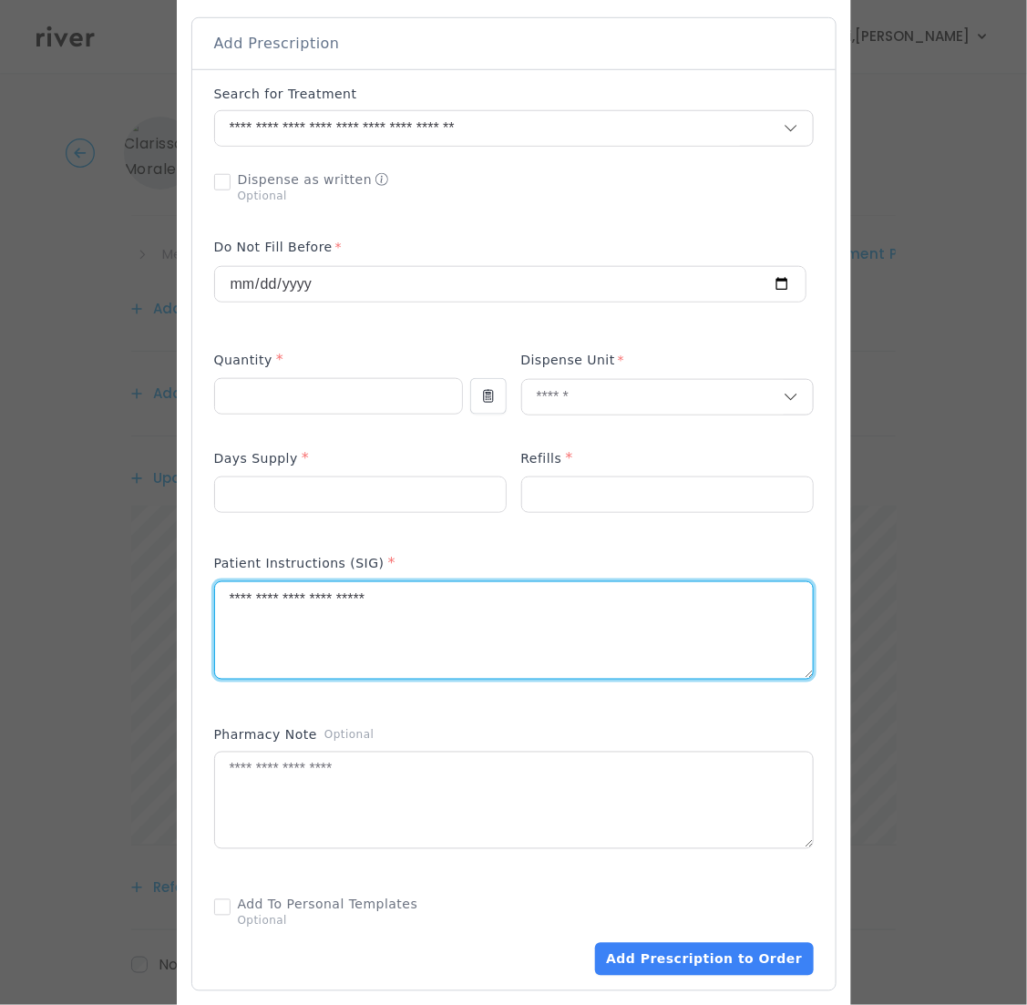
type textarea "**********"
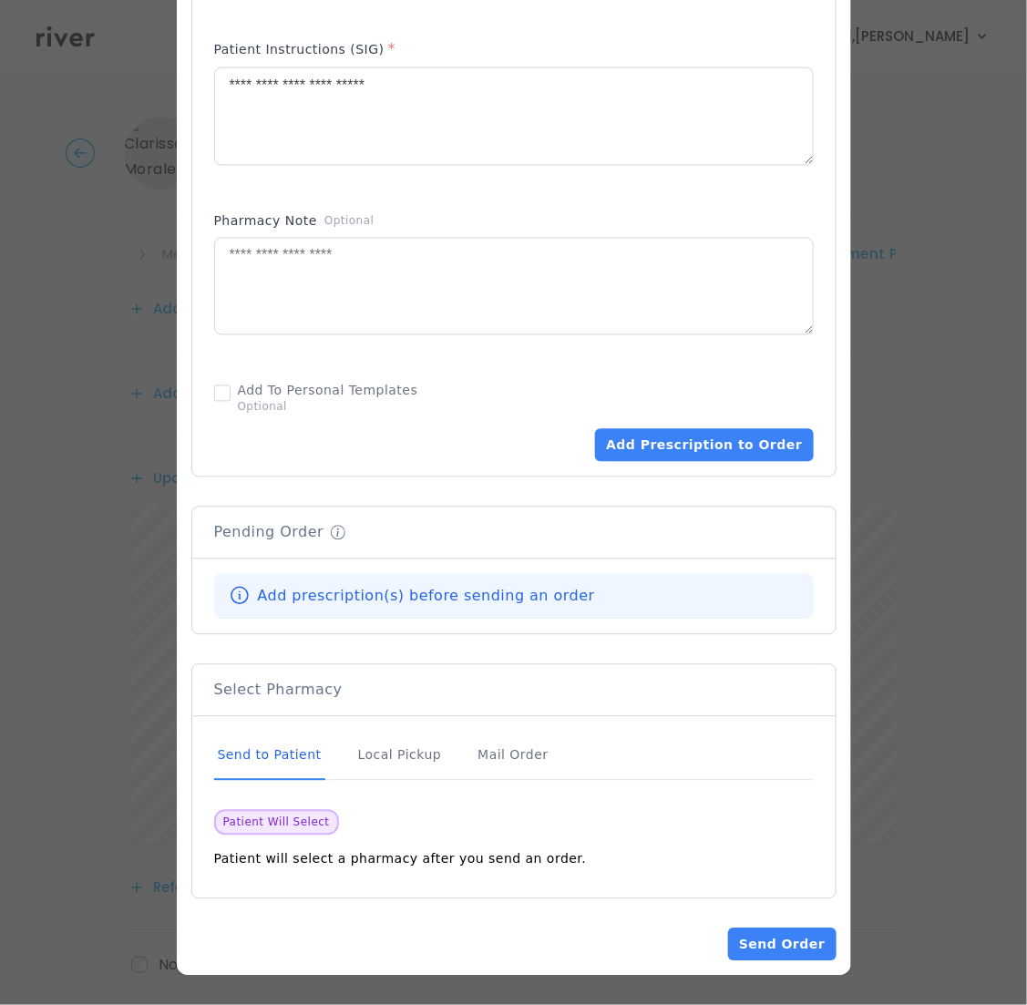
scroll to position [895, 0]
click at [718, 446] on button "Add Prescription to Order" at bounding box center [704, 445] width 218 height 33
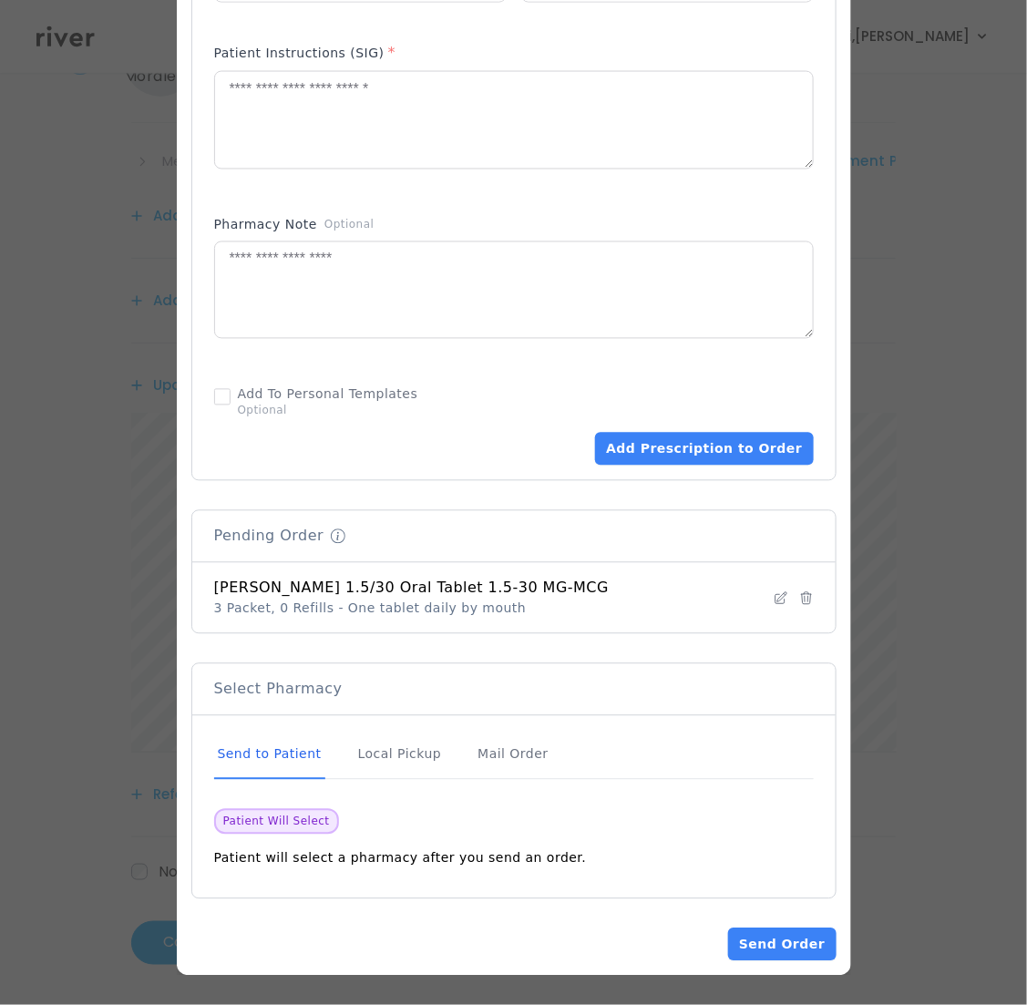
scroll to position [97, 0]
click at [805, 942] on button "Send Order" at bounding box center [782, 944] width 108 height 33
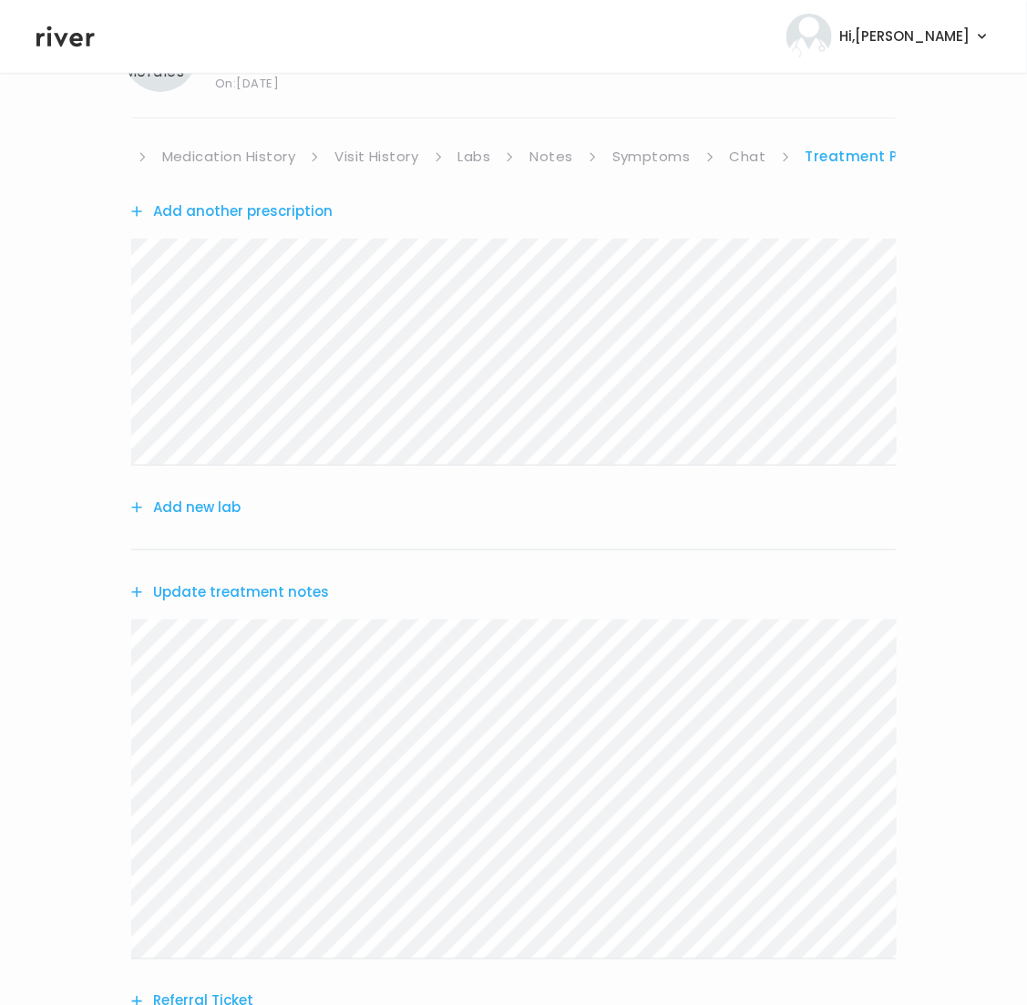
click at [278, 588] on button "Update treatment notes" at bounding box center [230, 592] width 198 height 26
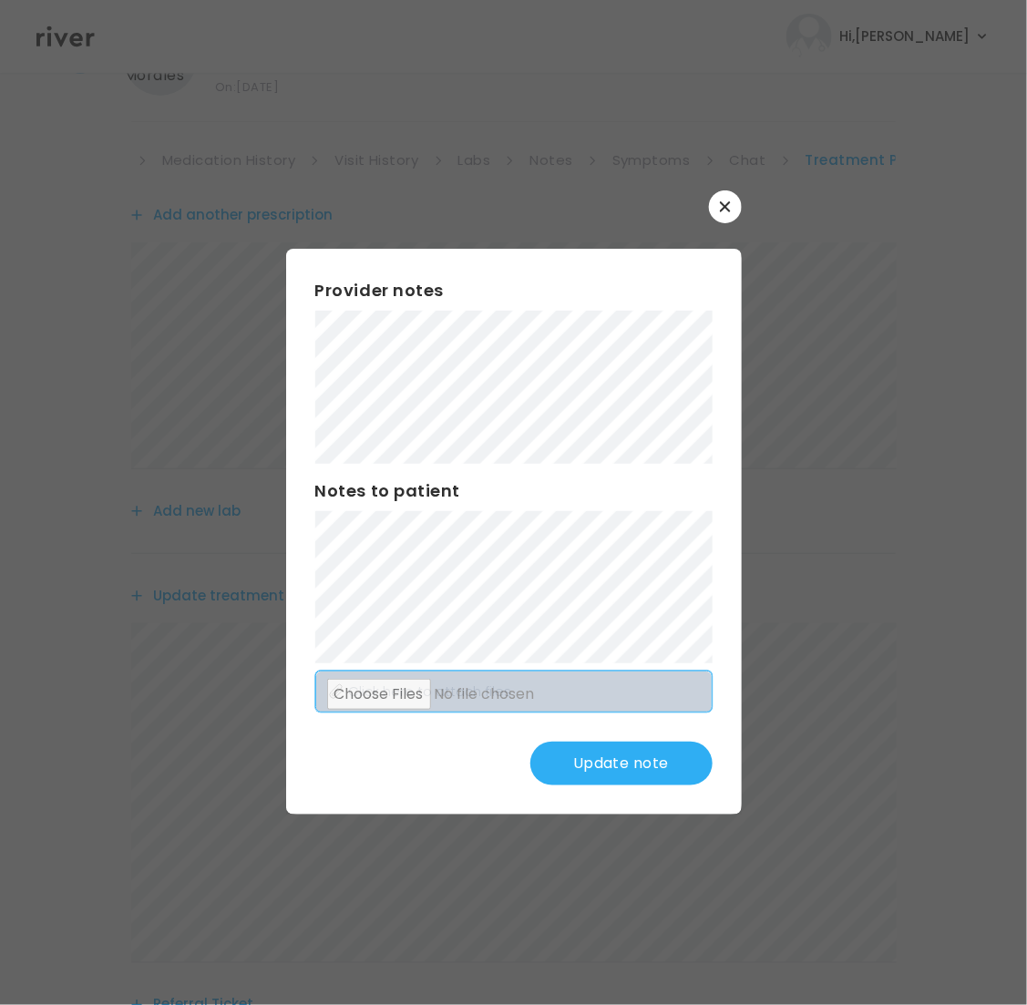
scroll to position [93, 0]
drag, startPoint x: 618, startPoint y: 766, endPoint x: 614, endPoint y: 745, distance: 21.3
click at [618, 762] on button "Update note" at bounding box center [621, 764] width 182 height 44
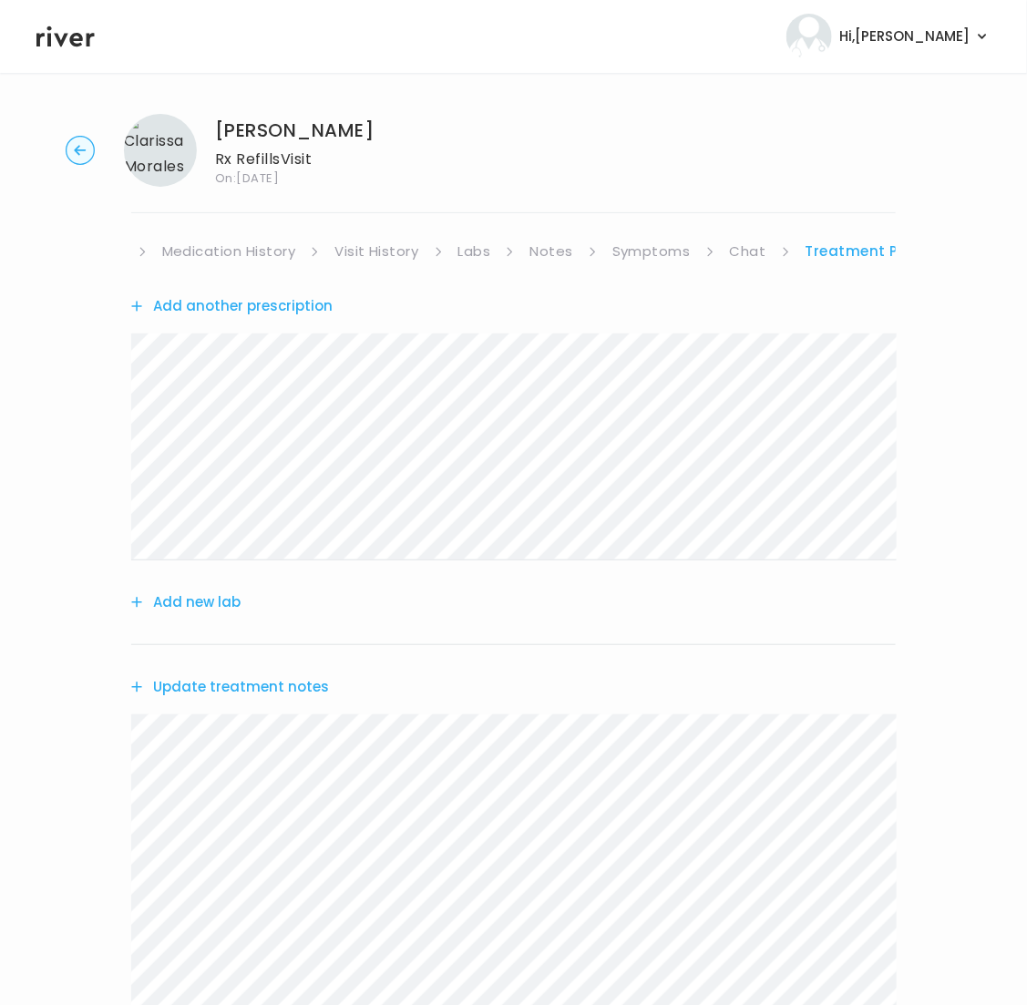
scroll to position [5, 0]
click at [284, 681] on button "Update treatment notes" at bounding box center [230, 685] width 198 height 26
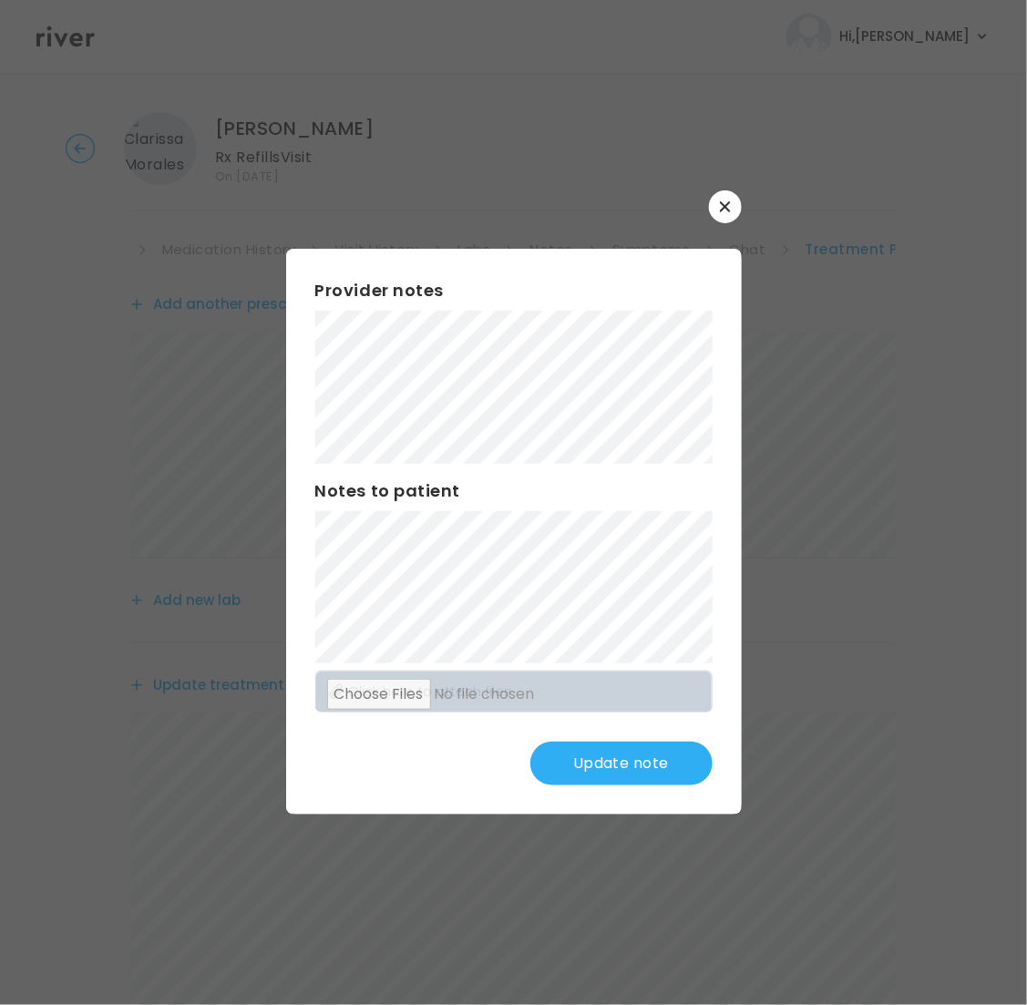
scroll to position [0, 0]
click at [601, 773] on button "Update note" at bounding box center [621, 764] width 182 height 44
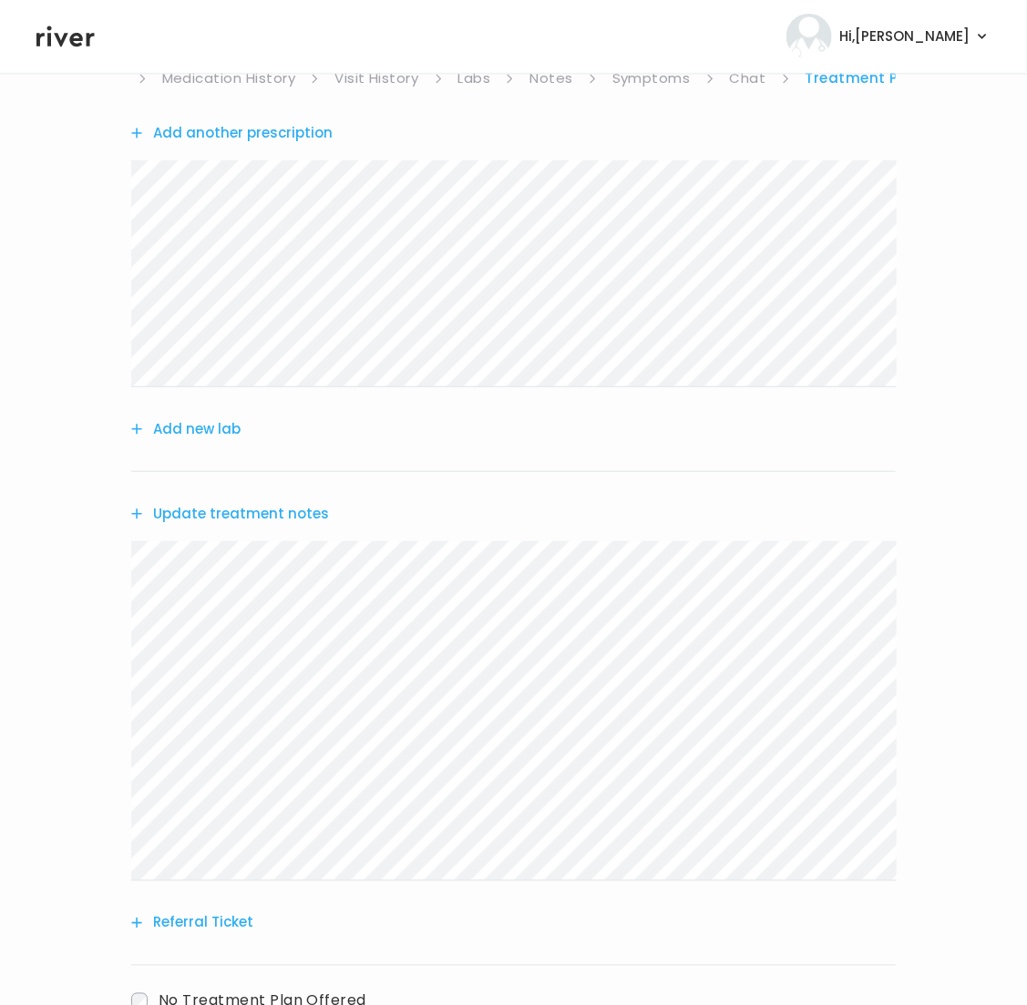
scroll to position [308, 0]
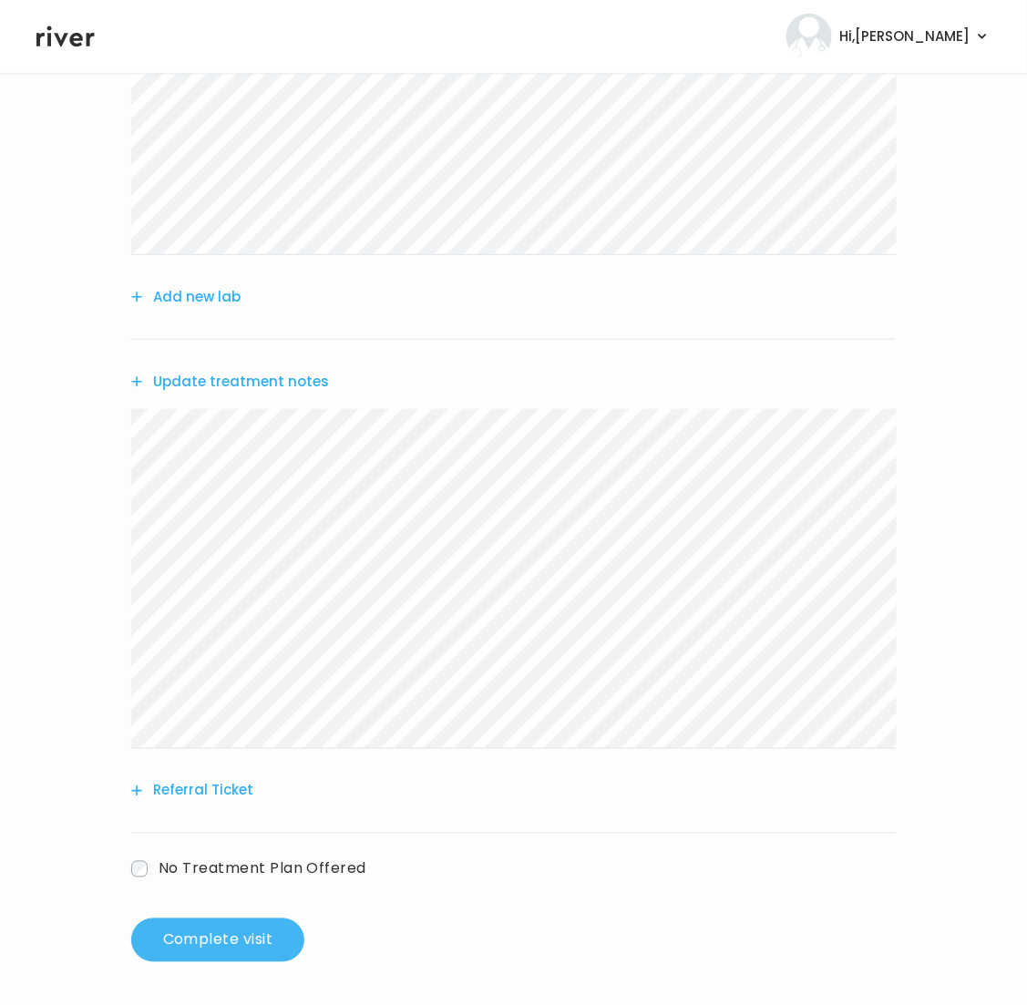
click at [251, 930] on button "Complete visit" at bounding box center [217, 940] width 173 height 44
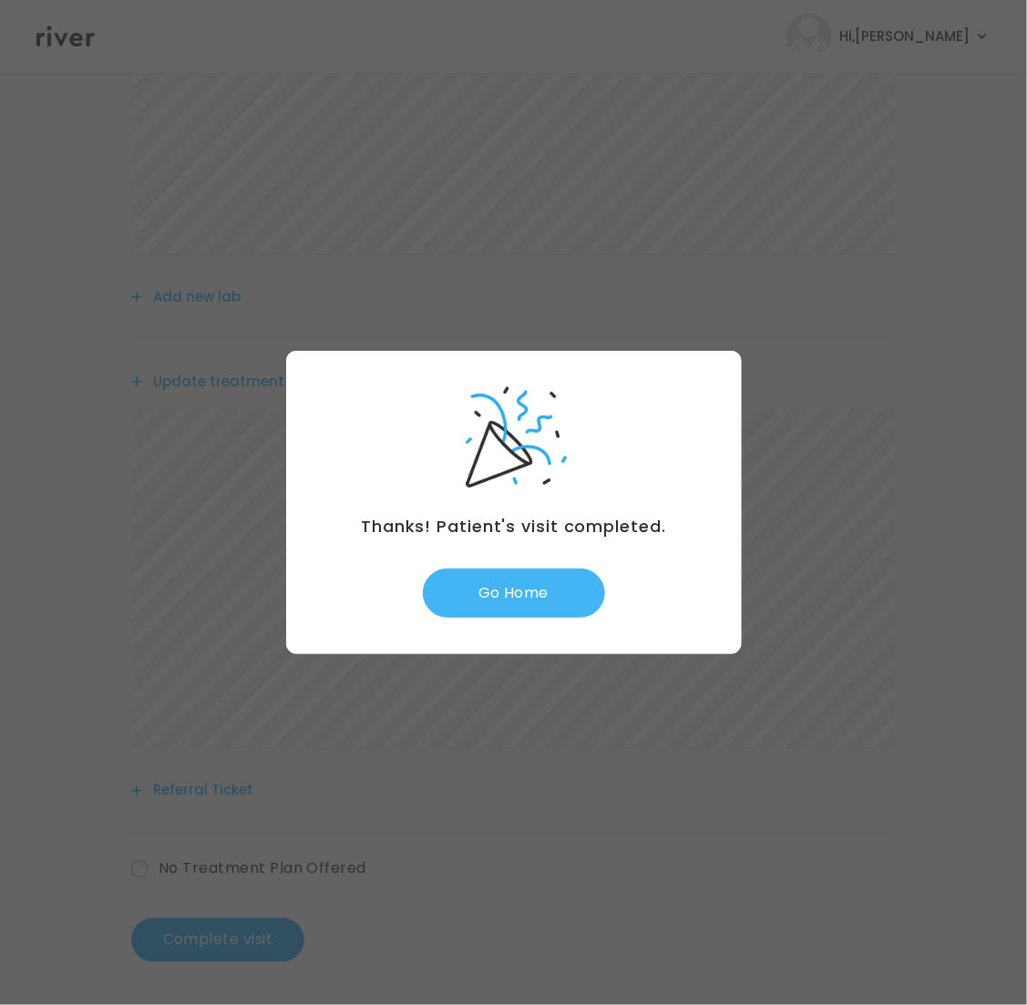
click at [537, 597] on button "Go Home" at bounding box center [514, 593] width 182 height 49
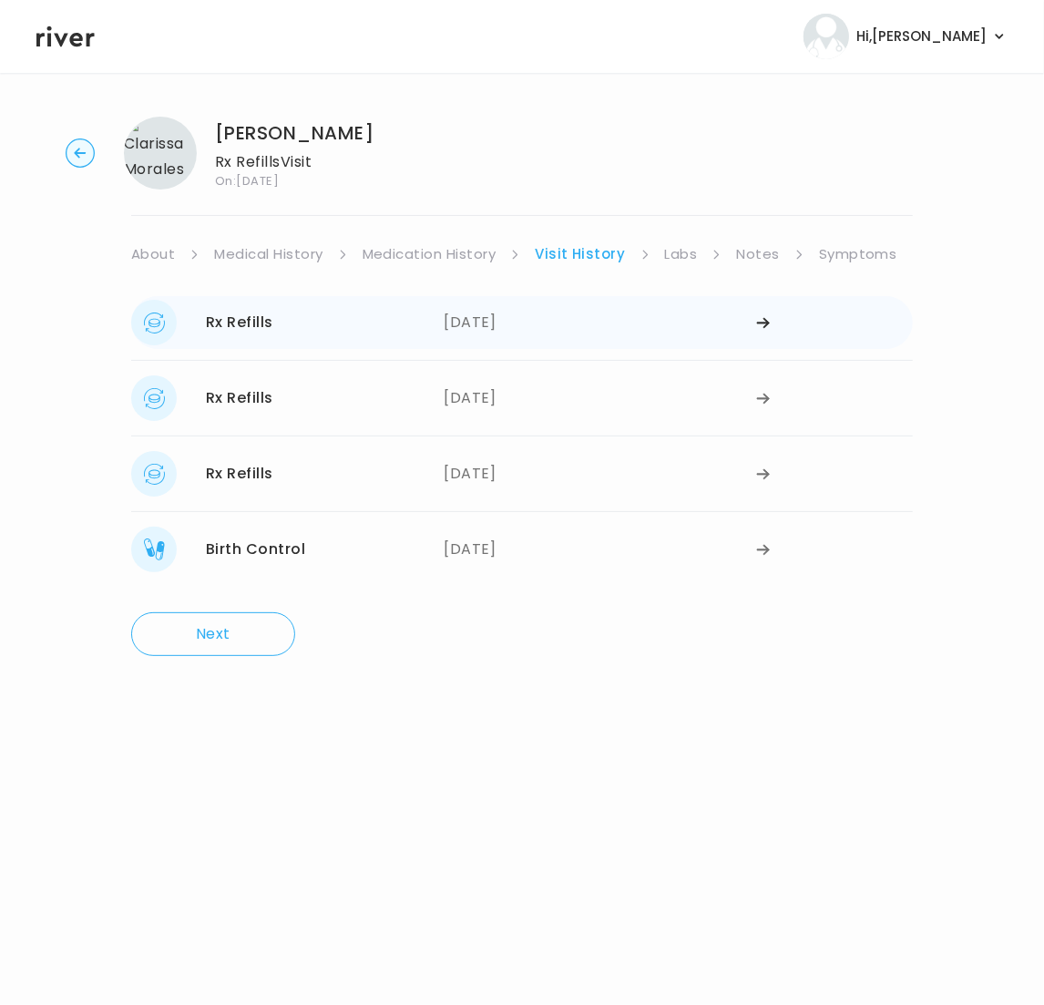
click at [517, 320] on div "[DATE]" at bounding box center [600, 323] width 313 height 46
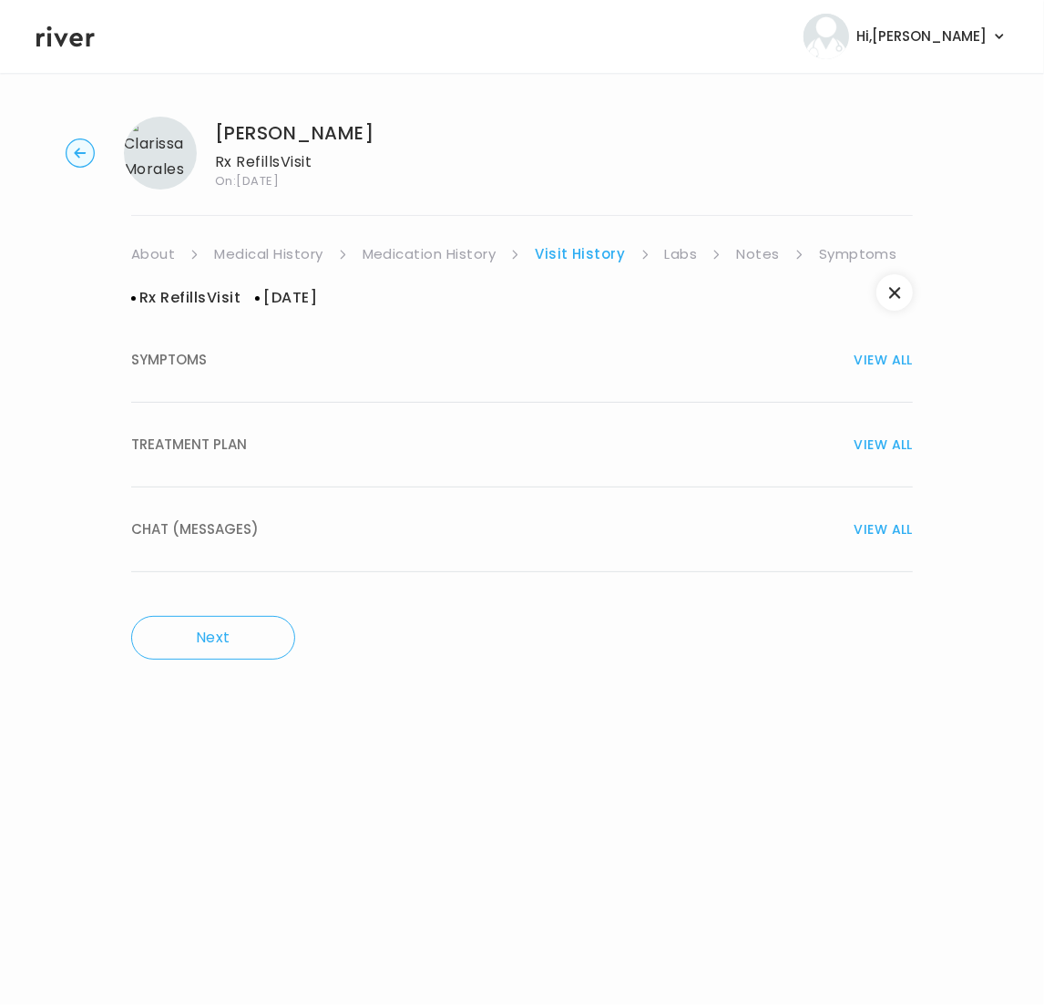
click at [179, 361] on span "SYMPTOMS" at bounding box center [169, 360] width 76 height 26
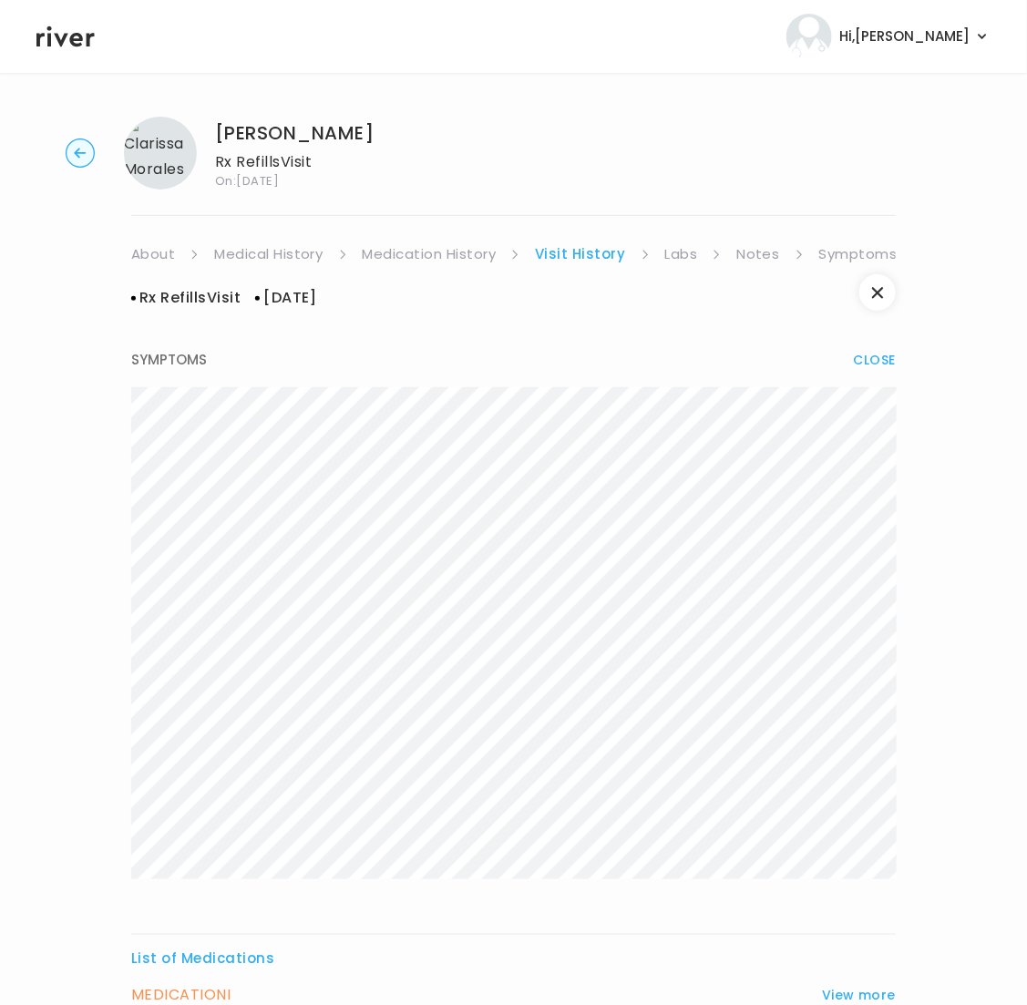
click at [408, 252] on link "Medication History" at bounding box center [430, 254] width 134 height 26
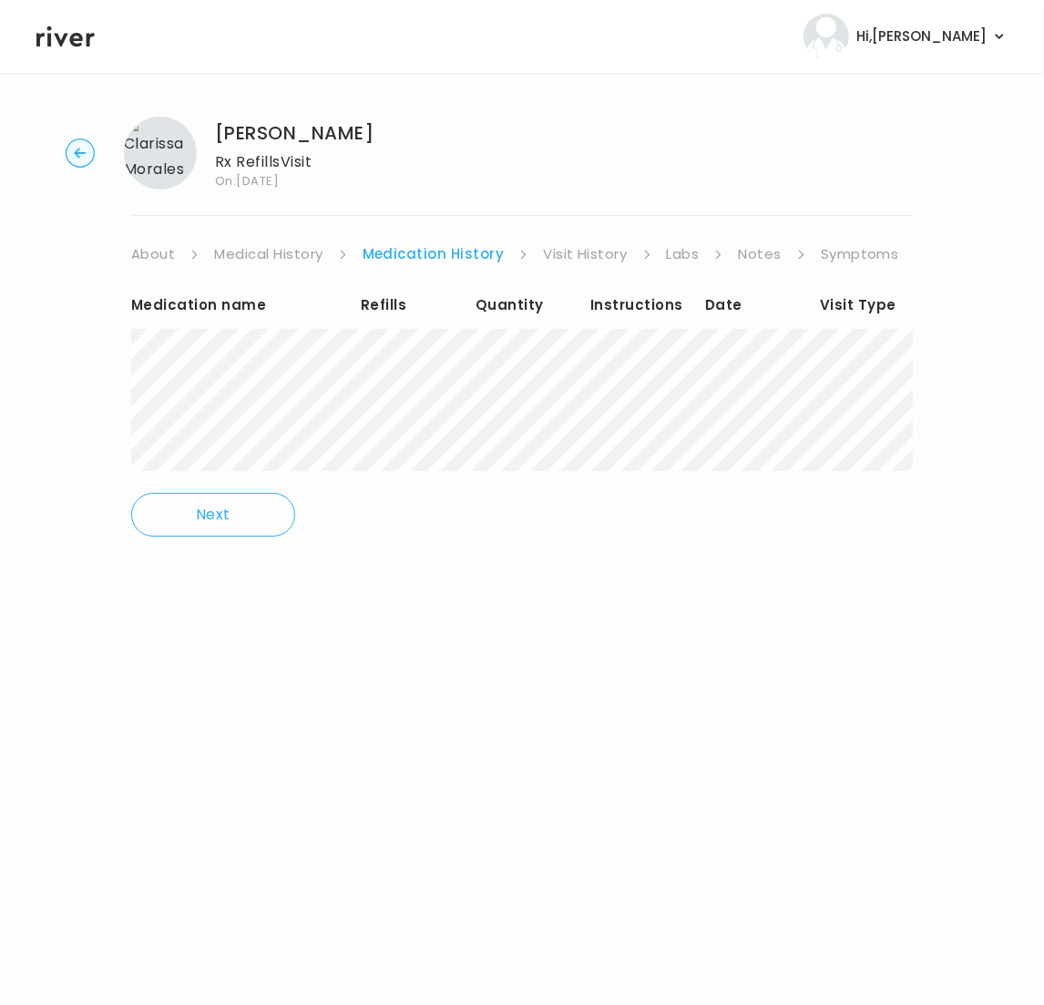
click at [288, 250] on link "Medical History" at bounding box center [268, 254] width 108 height 26
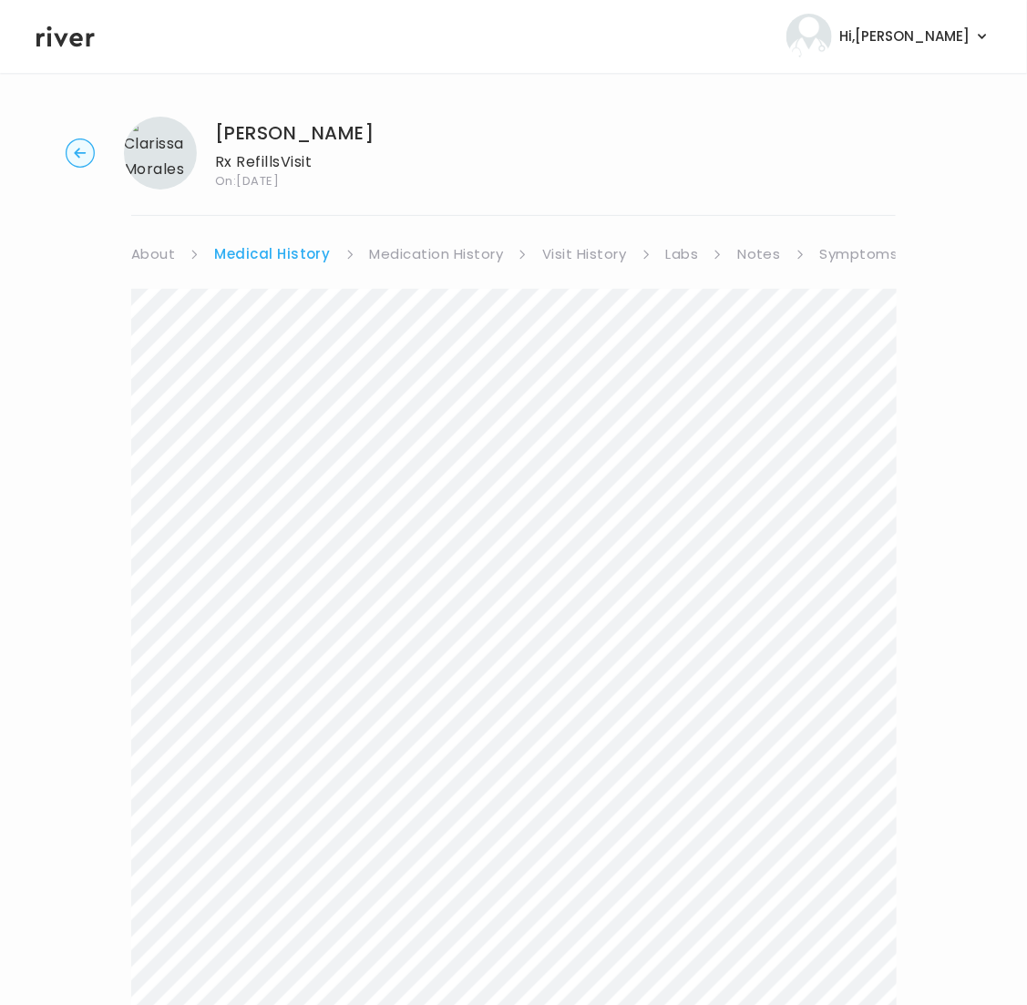
click at [464, 252] on link "Medication History" at bounding box center [437, 254] width 134 height 26
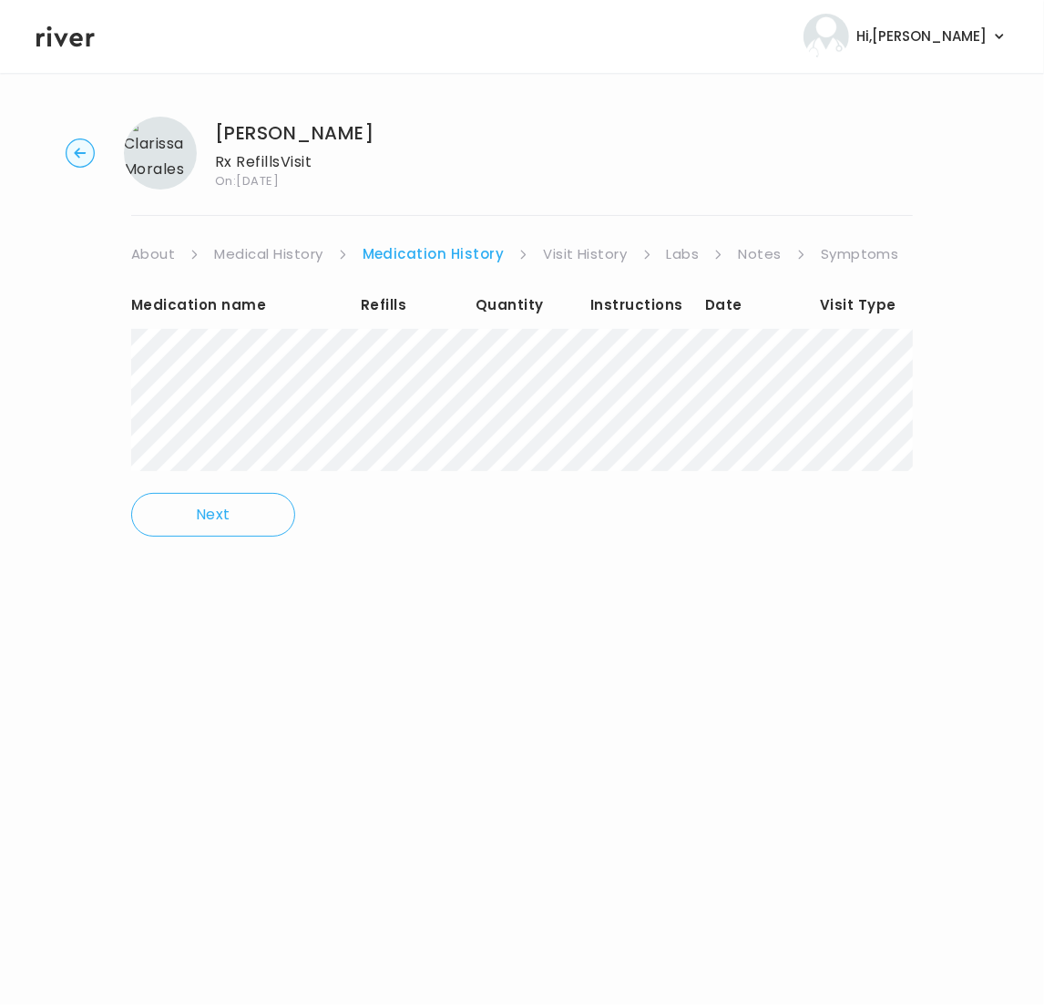
click at [580, 256] on link "Visit History" at bounding box center [585, 254] width 84 height 26
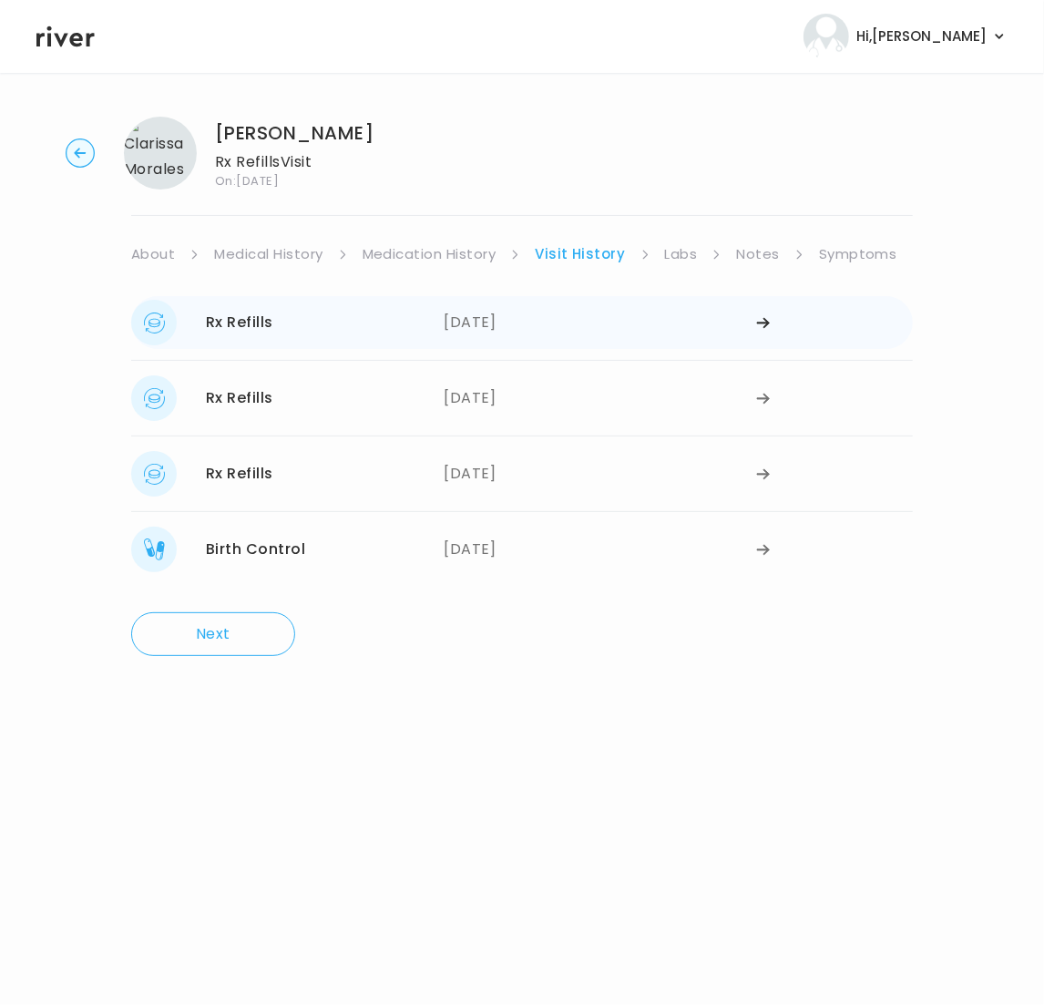
click at [416, 328] on div "Rx Refills 05/21/2025" at bounding box center [287, 323] width 313 height 46
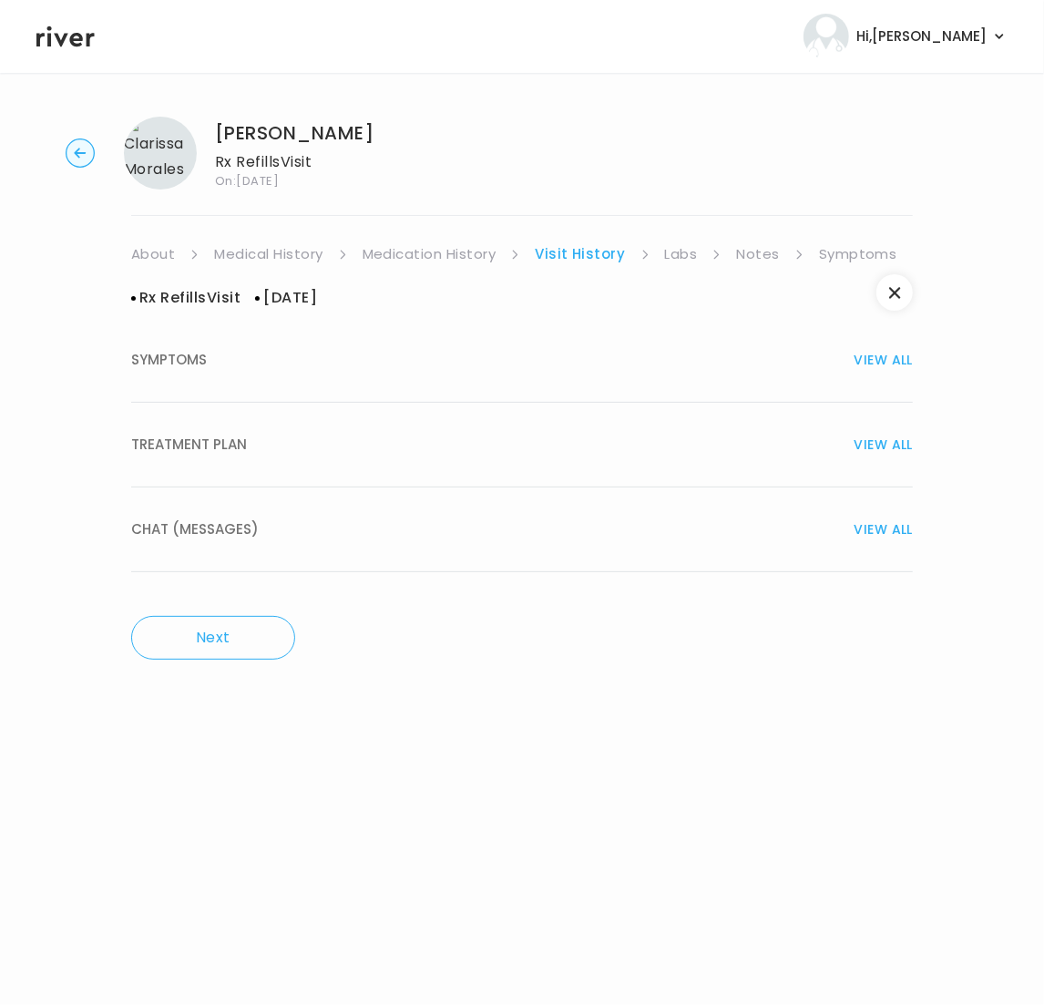
click at [375, 446] on div "TREATMENT PLAN VIEW ALL" at bounding box center [522, 445] width 782 height 26
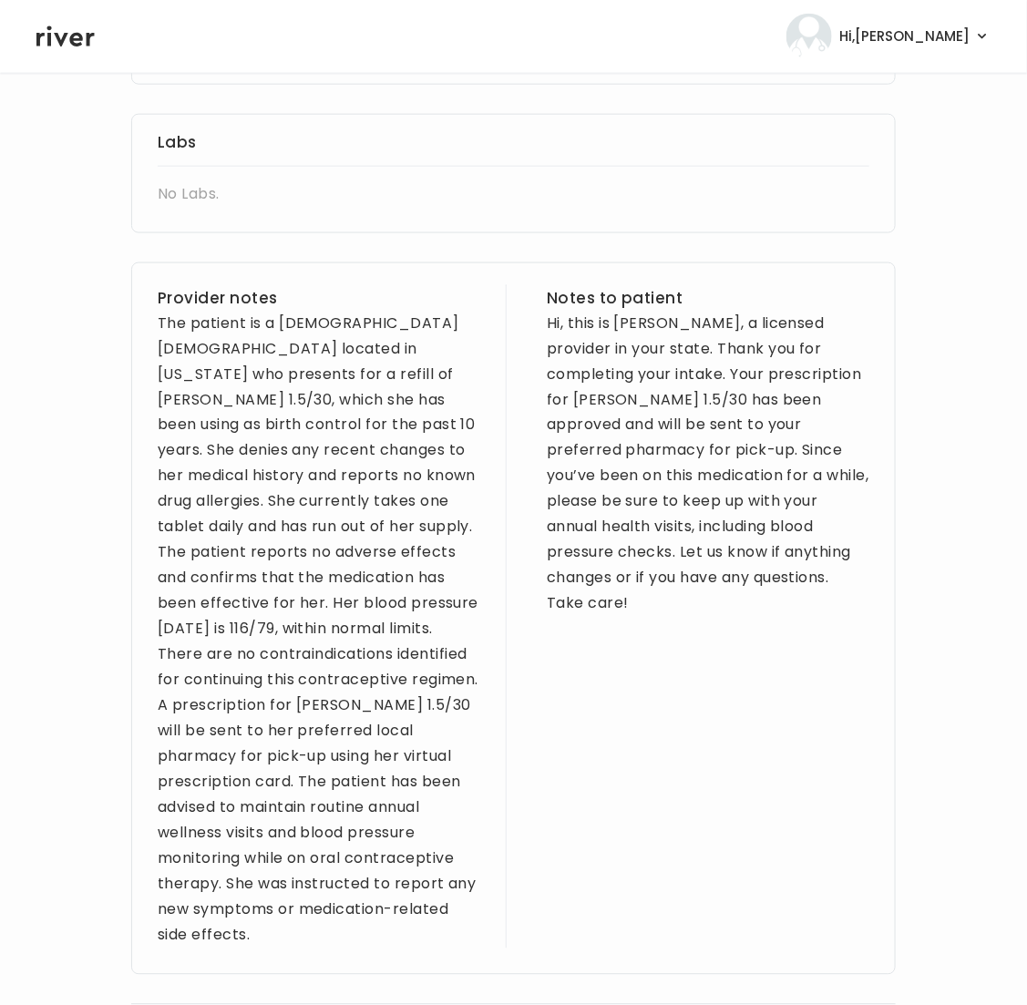
scroll to position [613, 0]
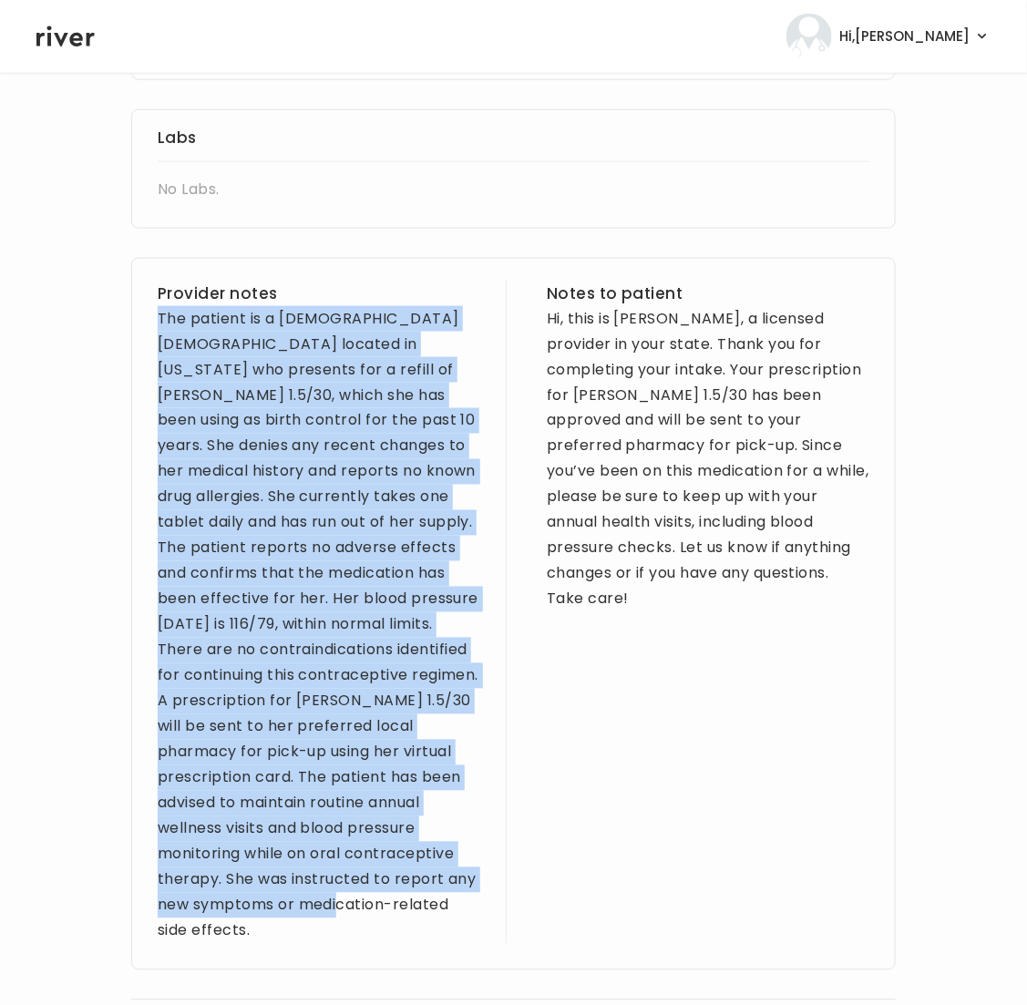
drag, startPoint x: 159, startPoint y: 296, endPoint x: 480, endPoint y: 860, distance: 648.8
click at [480, 860] on div "Provider notes The patient is a 30-year-old female located in California who pr…" at bounding box center [513, 614] width 764 height 712
copy div "The patient is a [DEMOGRAPHIC_DATA] [DEMOGRAPHIC_DATA] located in [US_STATE] wh…"
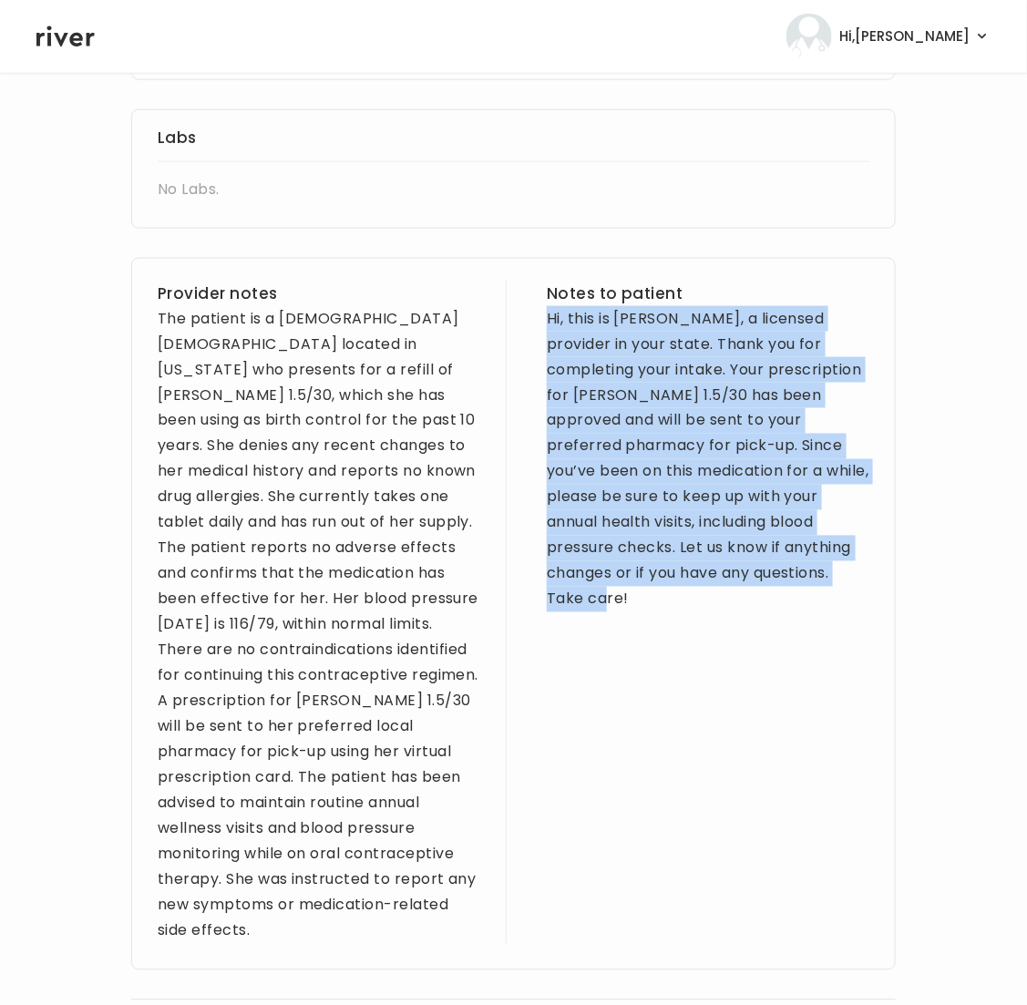
drag, startPoint x: 558, startPoint y: 302, endPoint x: 799, endPoint y: 576, distance: 364.7
click at [799, 578] on div "Notes to patient Hi, this is Brittney Afram, a licensed provider in your state.…" at bounding box center [708, 612] width 323 height 663
copy div "Hi, this is [PERSON_NAME], a licensed provider in your state. Thank you for com…"
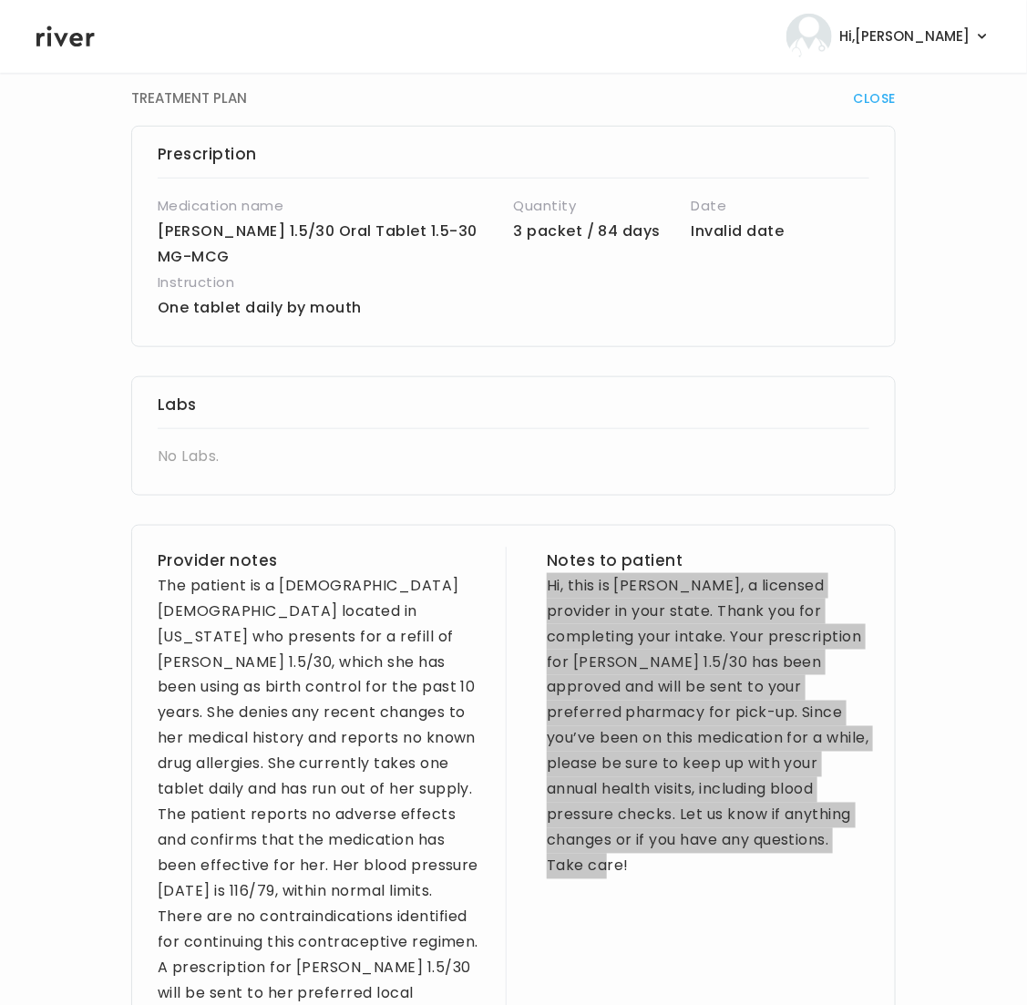
scroll to position [0, 0]
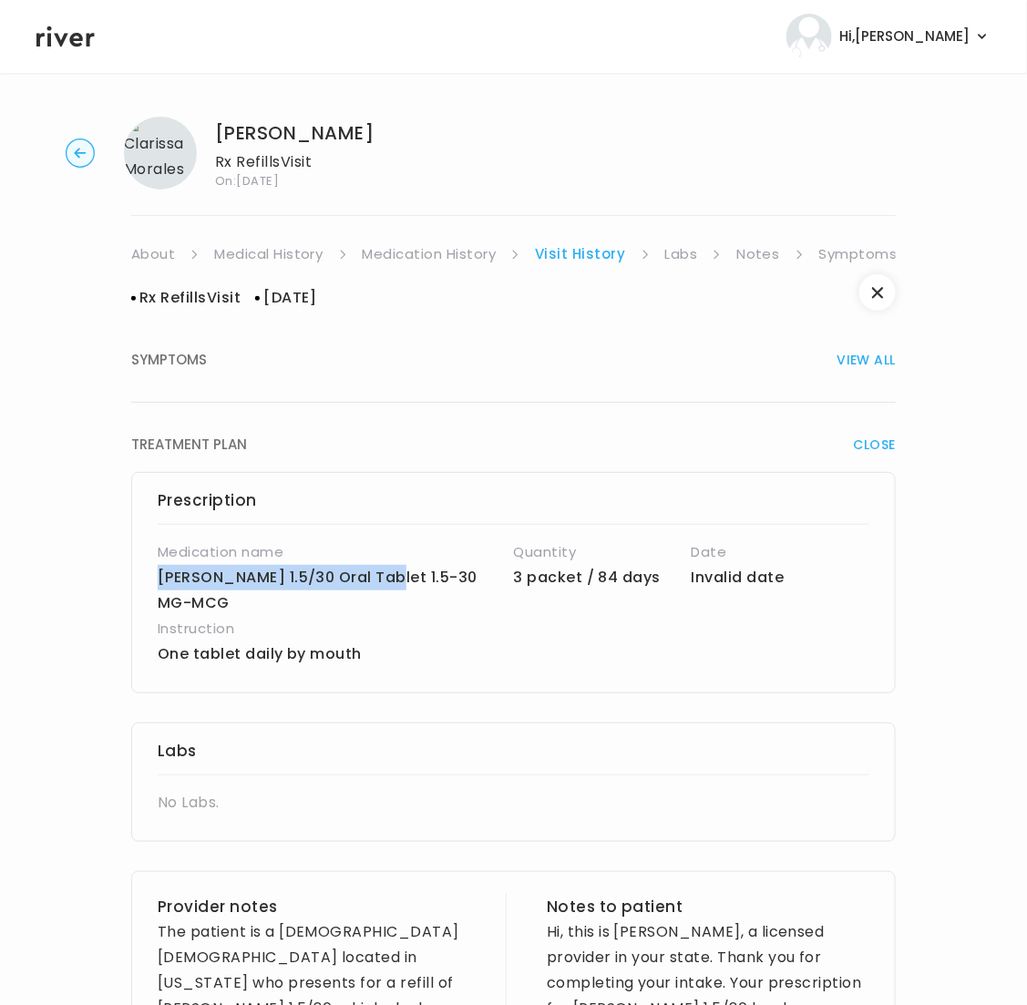
drag, startPoint x: 371, startPoint y: 579, endPoint x: 158, endPoint y: 579, distance: 213.2
click at [158, 579] on p "[PERSON_NAME] 1.5/30 Oral Tablet 1.5-30 MG-MCG" at bounding box center [336, 590] width 356 height 51
copy p "Hailey FE 1.5/30 Oral Tablet"
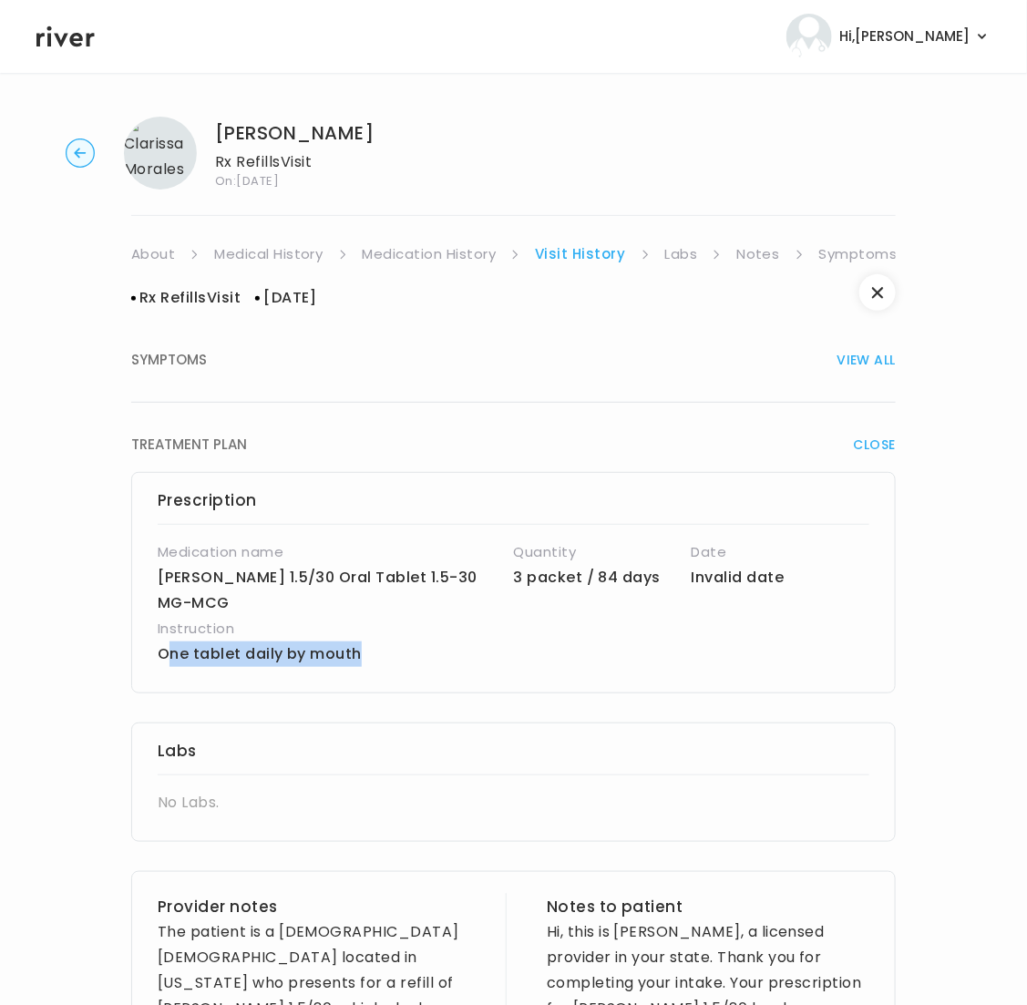
drag, startPoint x: 364, startPoint y: 631, endPoint x: 159, endPoint y: 636, distance: 206.0
click at [163, 641] on p "One tablet daily by mouth" at bounding box center [454, 654] width 593 height 26
copy p "One tablet daily by mouth"
click at [846, 254] on link "Symptoms" at bounding box center [858, 254] width 78 height 26
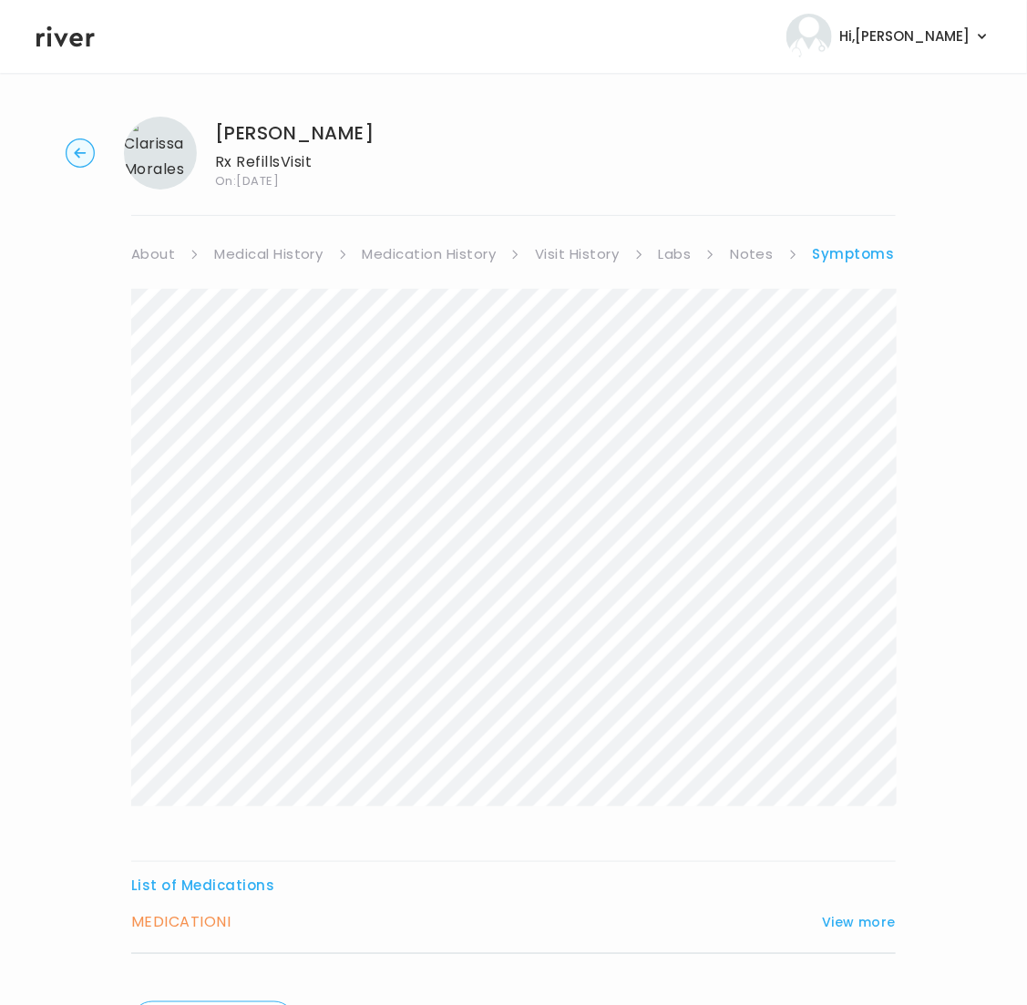
click at [144, 244] on link "About" at bounding box center [153, 254] width 44 height 26
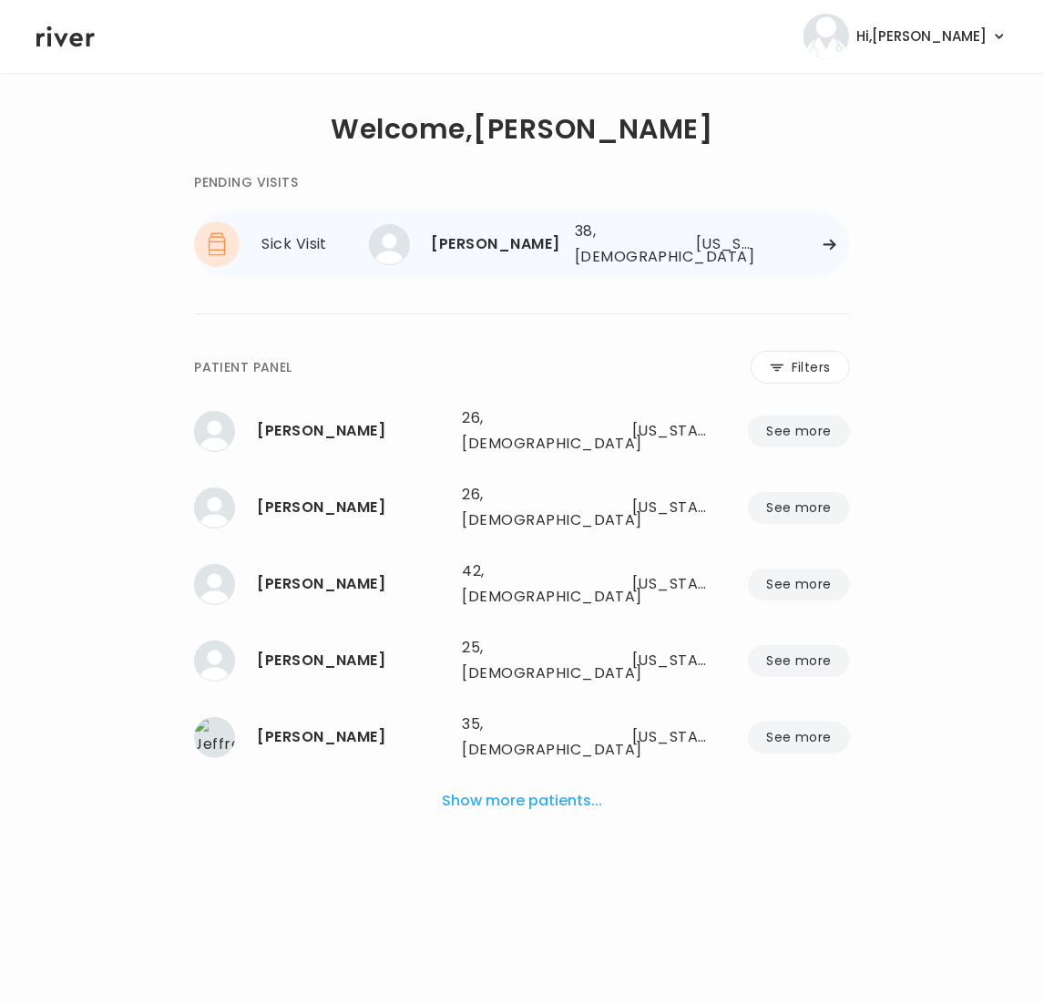
click at [739, 234] on div "Arizona" at bounding box center [724, 244] width 57 height 26
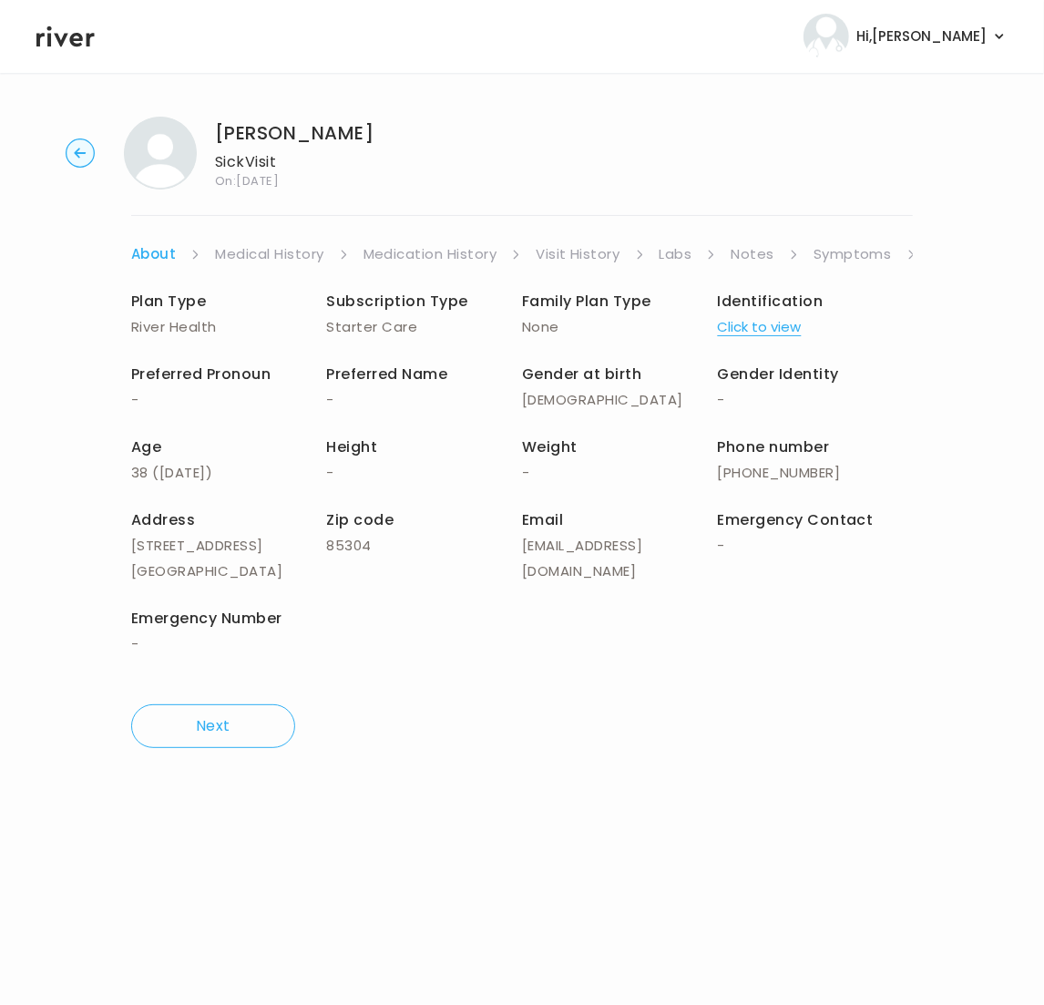
click at [913, 253] on div "Scott Johnson Sick Visit On: 11 Aug 2025 About Medical History Medication Histo…" at bounding box center [522, 432] width 1044 height 661
click at [200, 255] on icon at bounding box center [195, 255] width 10 height 10
click at [841, 258] on link "Symptoms" at bounding box center [853, 254] width 78 height 26
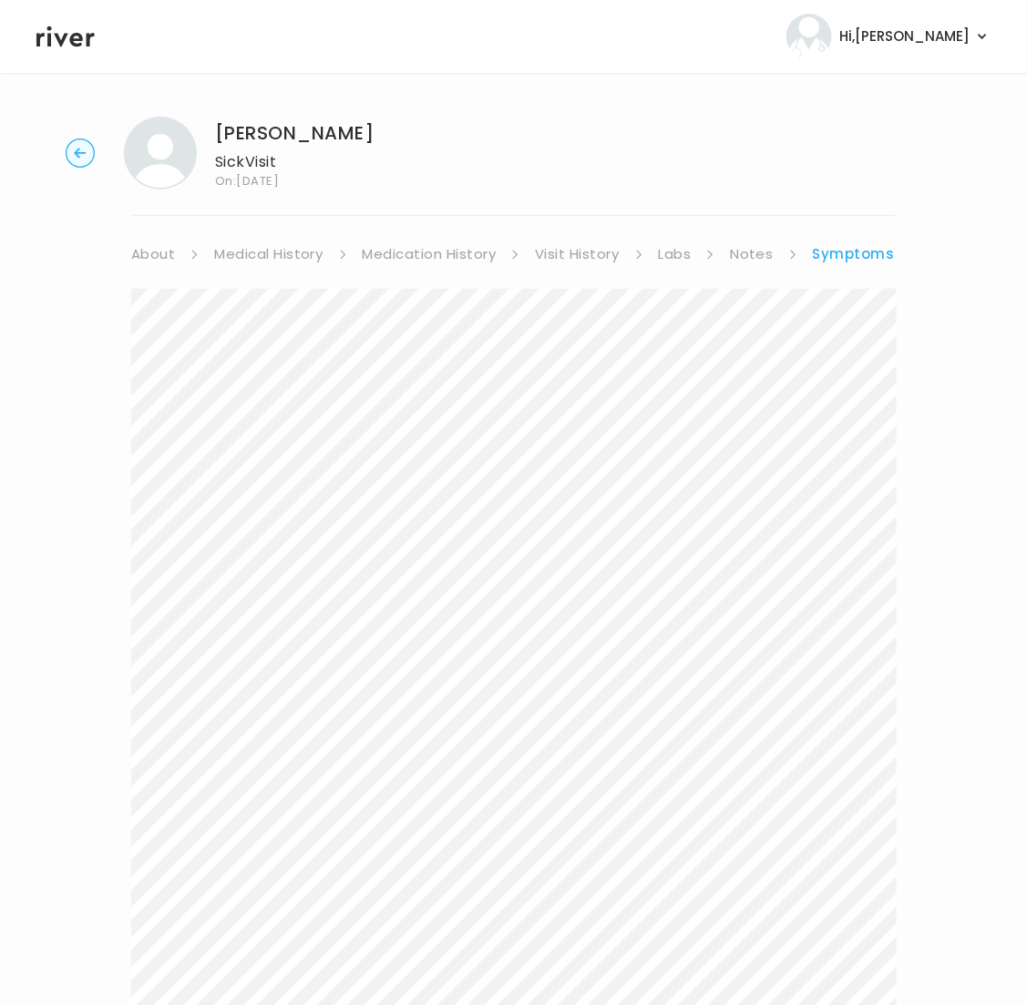
click at [77, 149] on circle "button" at bounding box center [81, 153] width 28 height 28
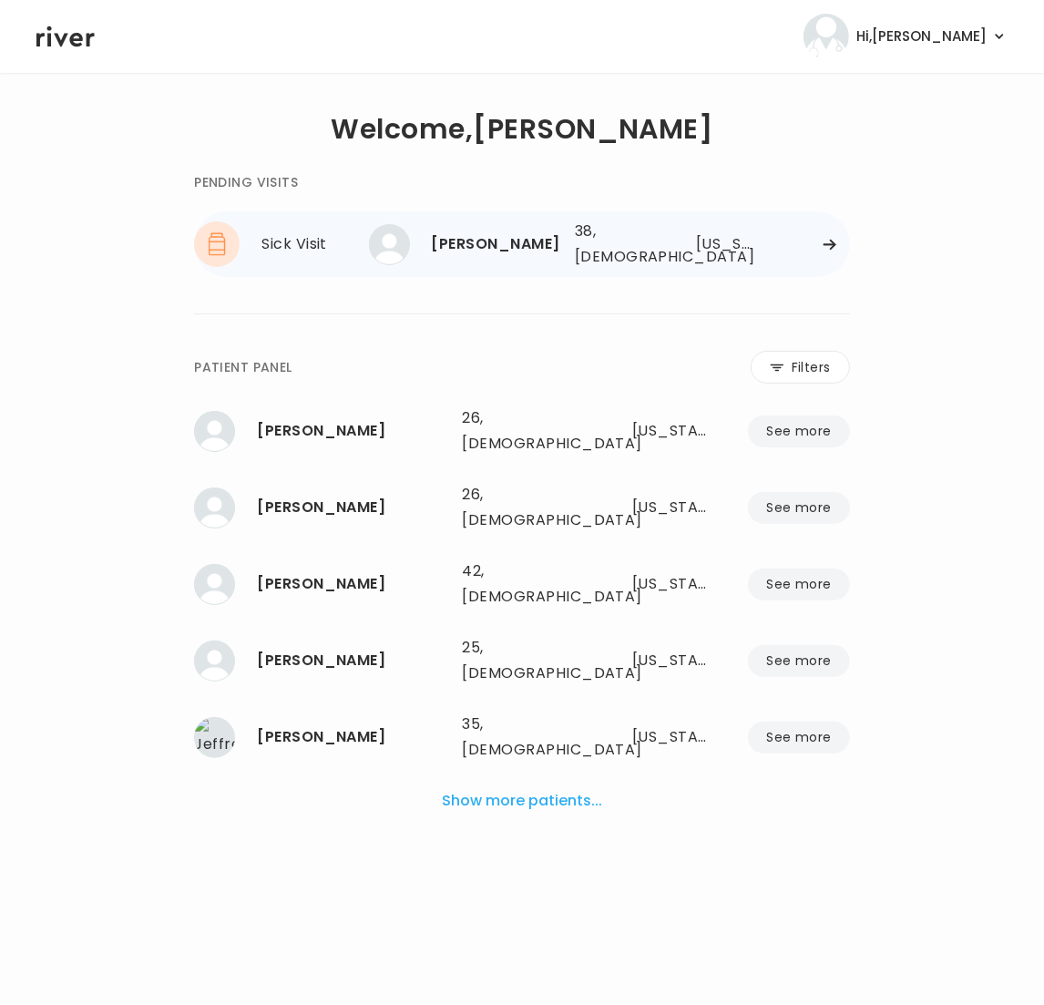
click at [743, 245] on div "[US_STATE]" at bounding box center [724, 244] width 57 height 26
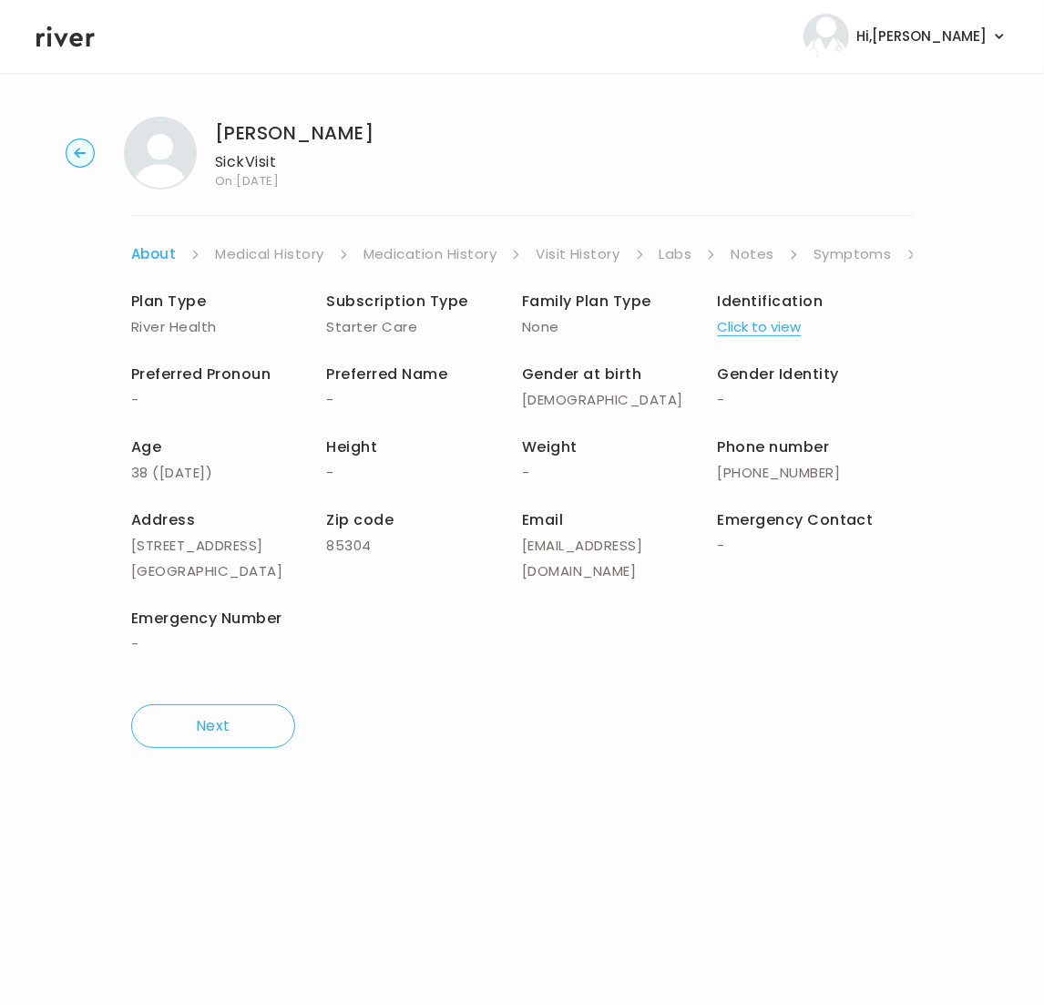
drag, startPoint x: 917, startPoint y: 254, endPoint x: 885, endPoint y: 256, distance: 31.9
click at [909, 255] on div "Scott Johnson Sick Visit On: 11 Aug 2025 About Medical History Medication Histo…" at bounding box center [522, 432] width 1044 height 661
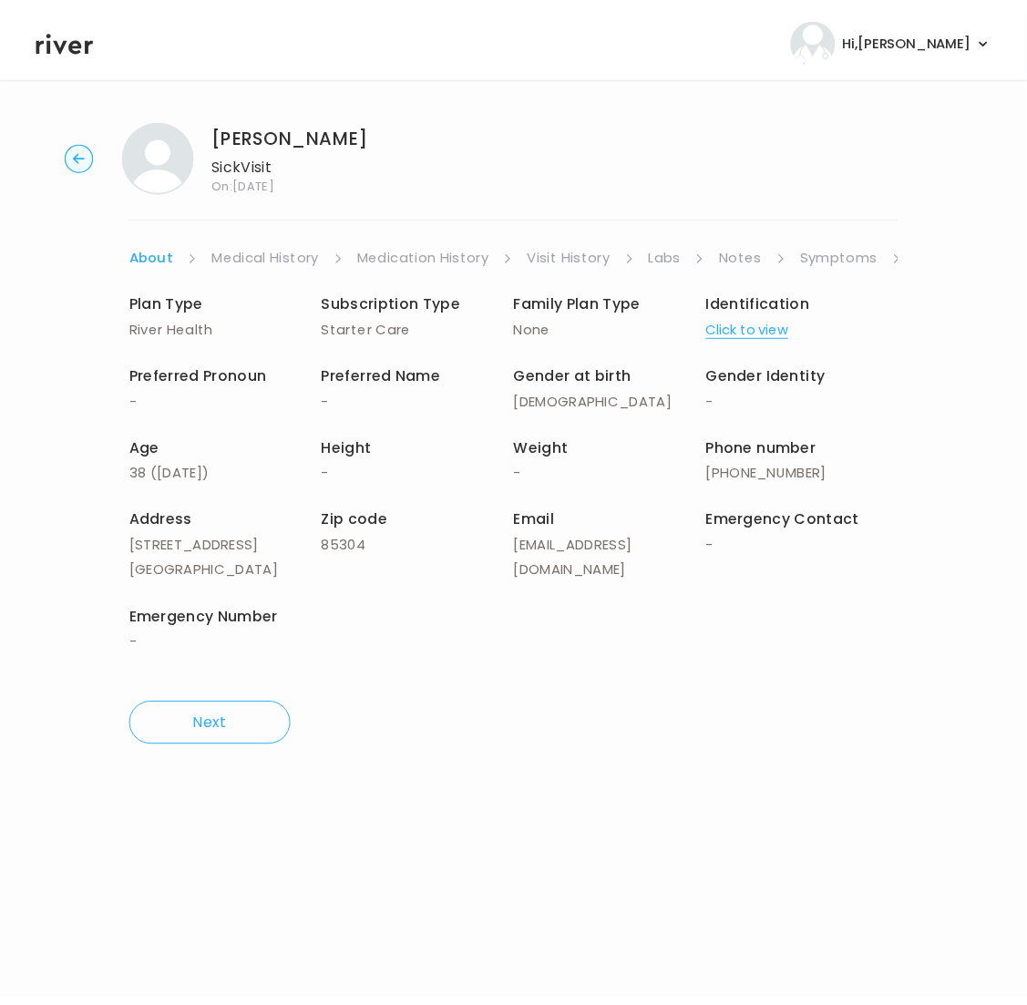
scroll to position [0, 20]
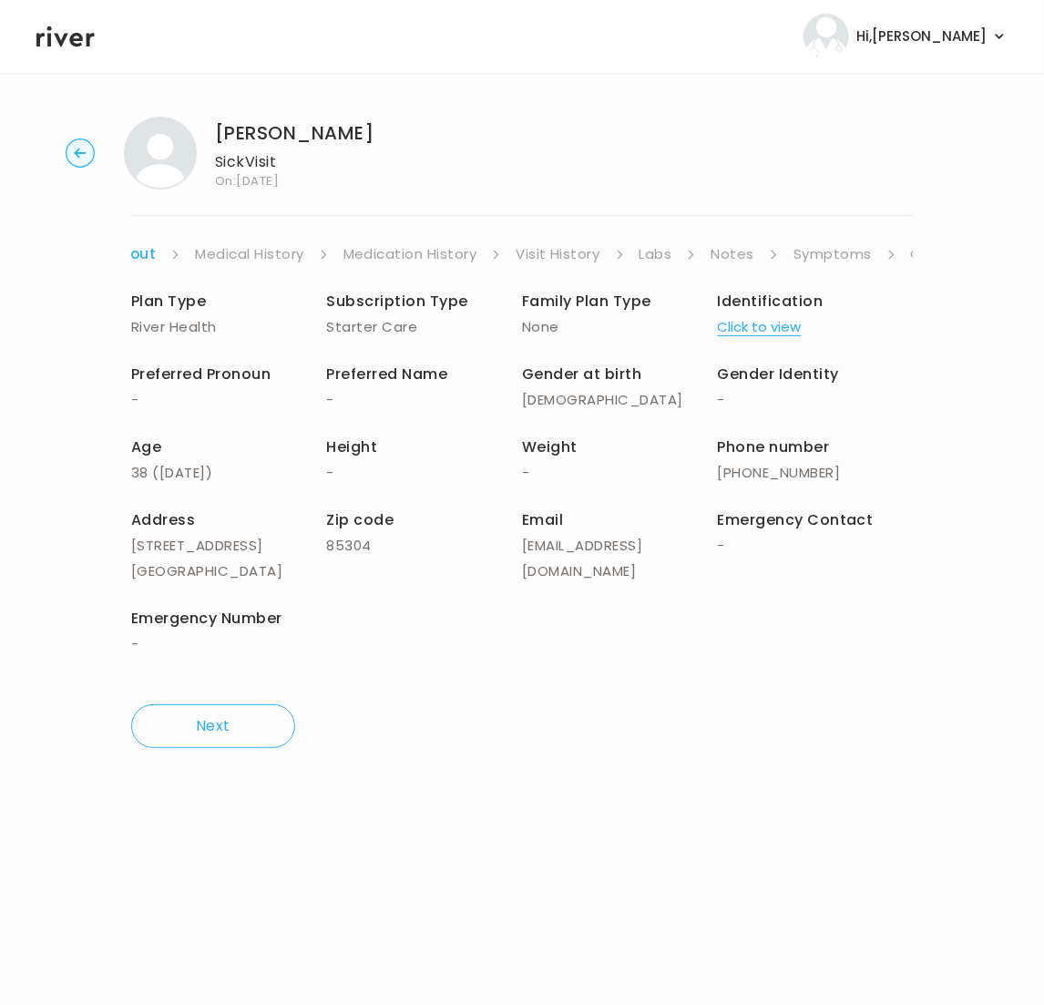
click at [180, 255] on icon at bounding box center [175, 255] width 10 height 10
click at [911, 252] on link "Chat" at bounding box center [929, 254] width 36 height 26
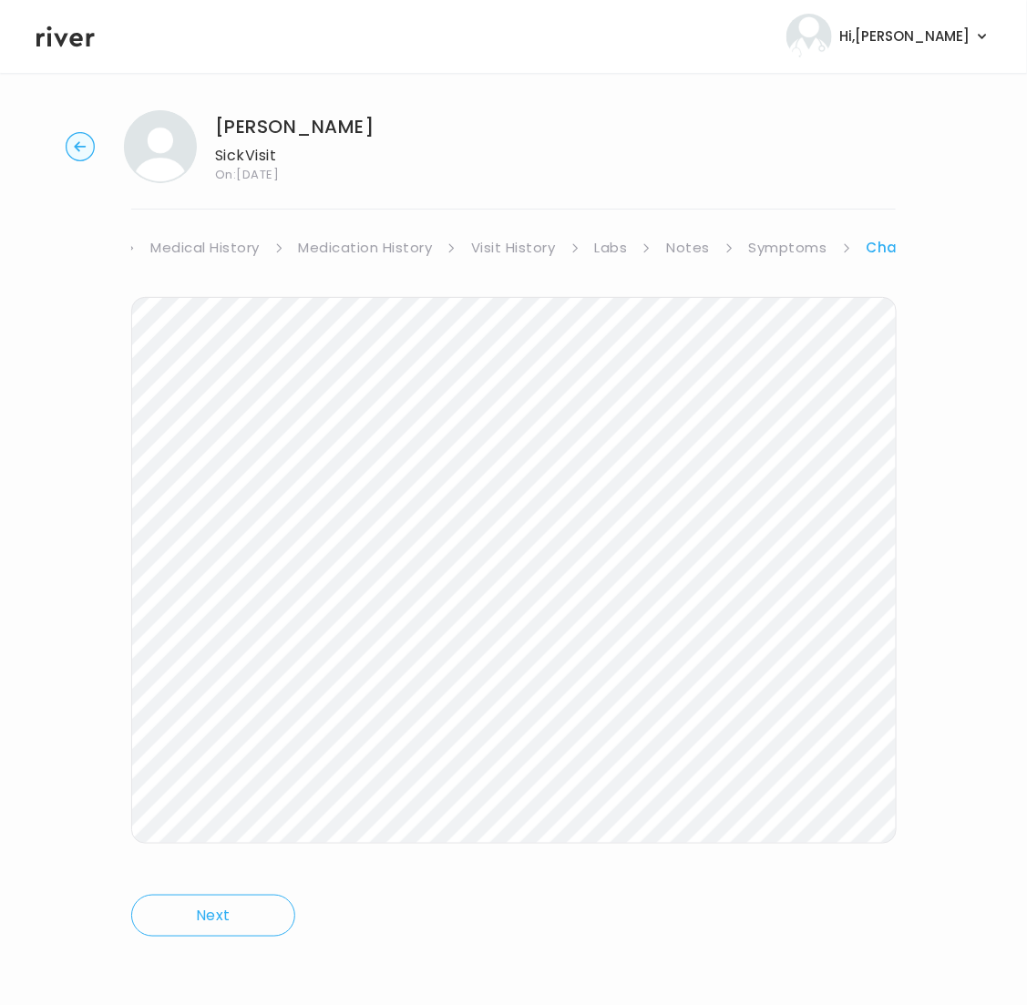
scroll to position [0, 66]
